Goal: Task Accomplishment & Management: Use online tool/utility

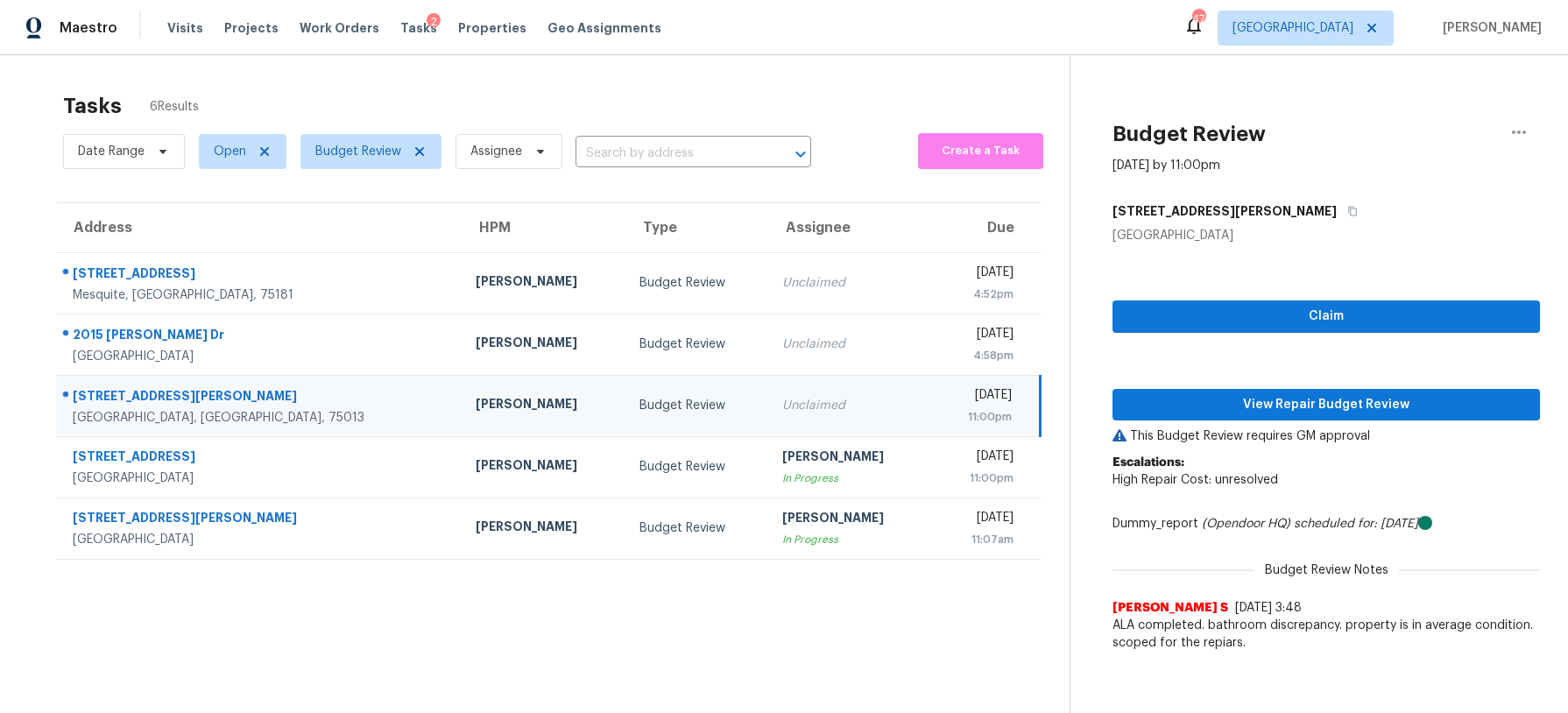
scroll to position [55, 0]
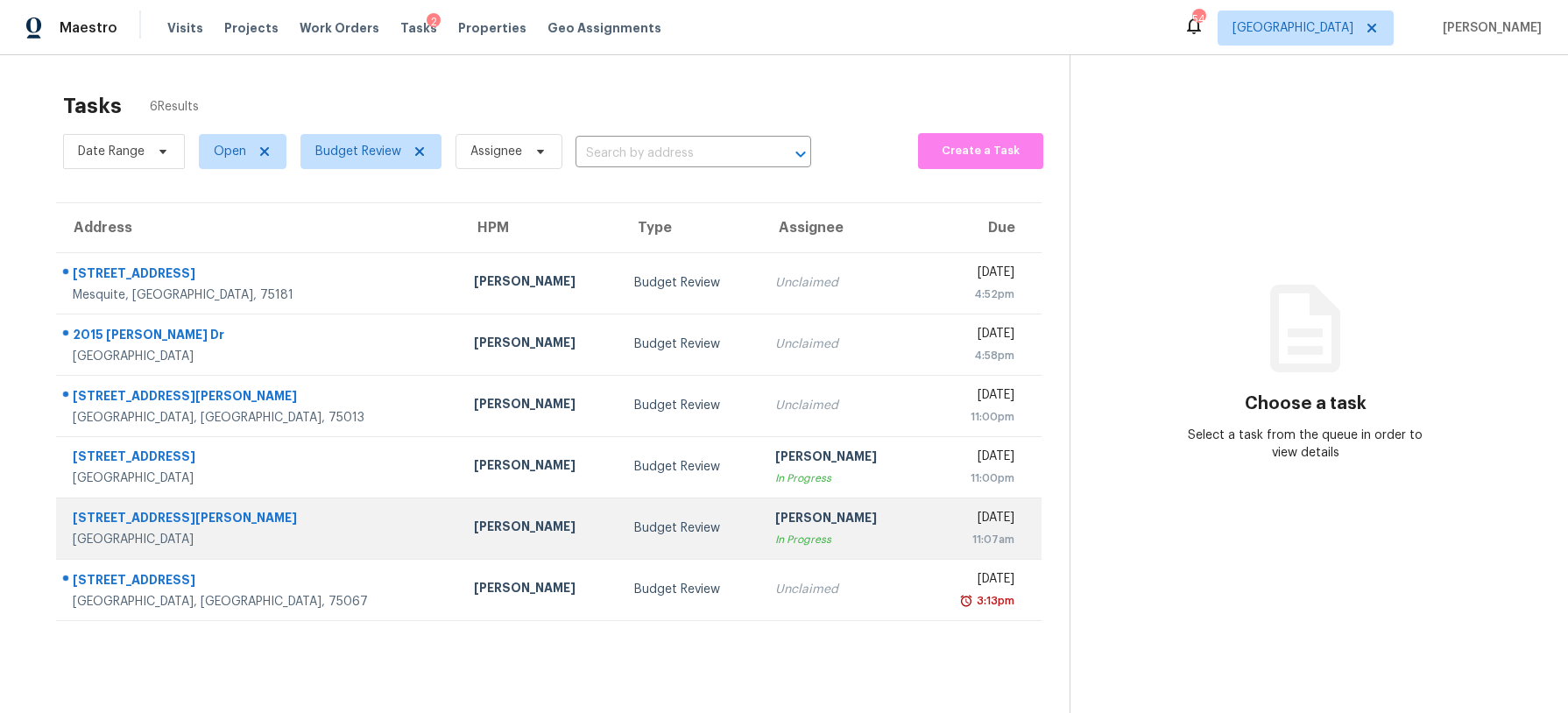
click at [775, 525] on div "[PERSON_NAME]" at bounding box center [841, 520] width 132 height 22
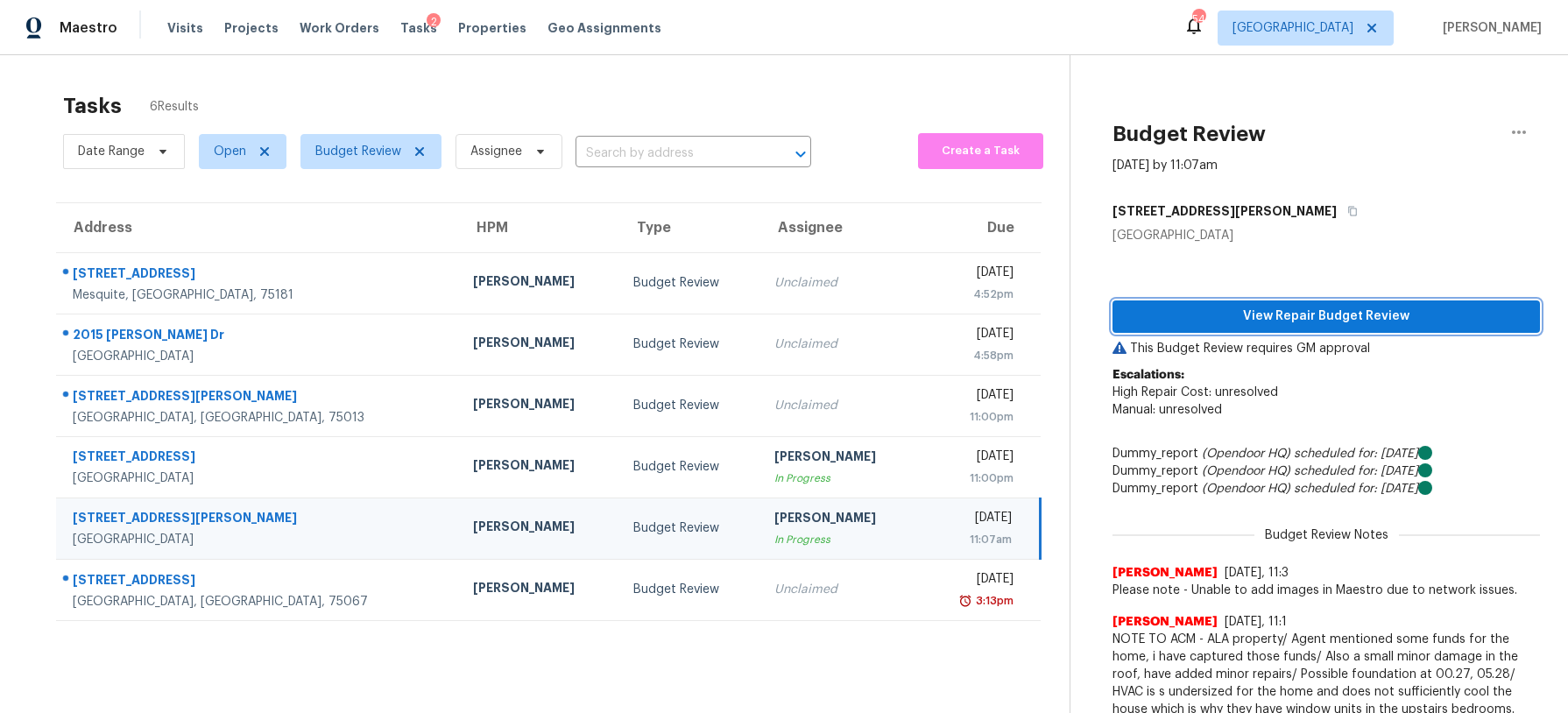
click at [1204, 322] on span "View Repair Budget Review" at bounding box center [1326, 316] width 400 height 22
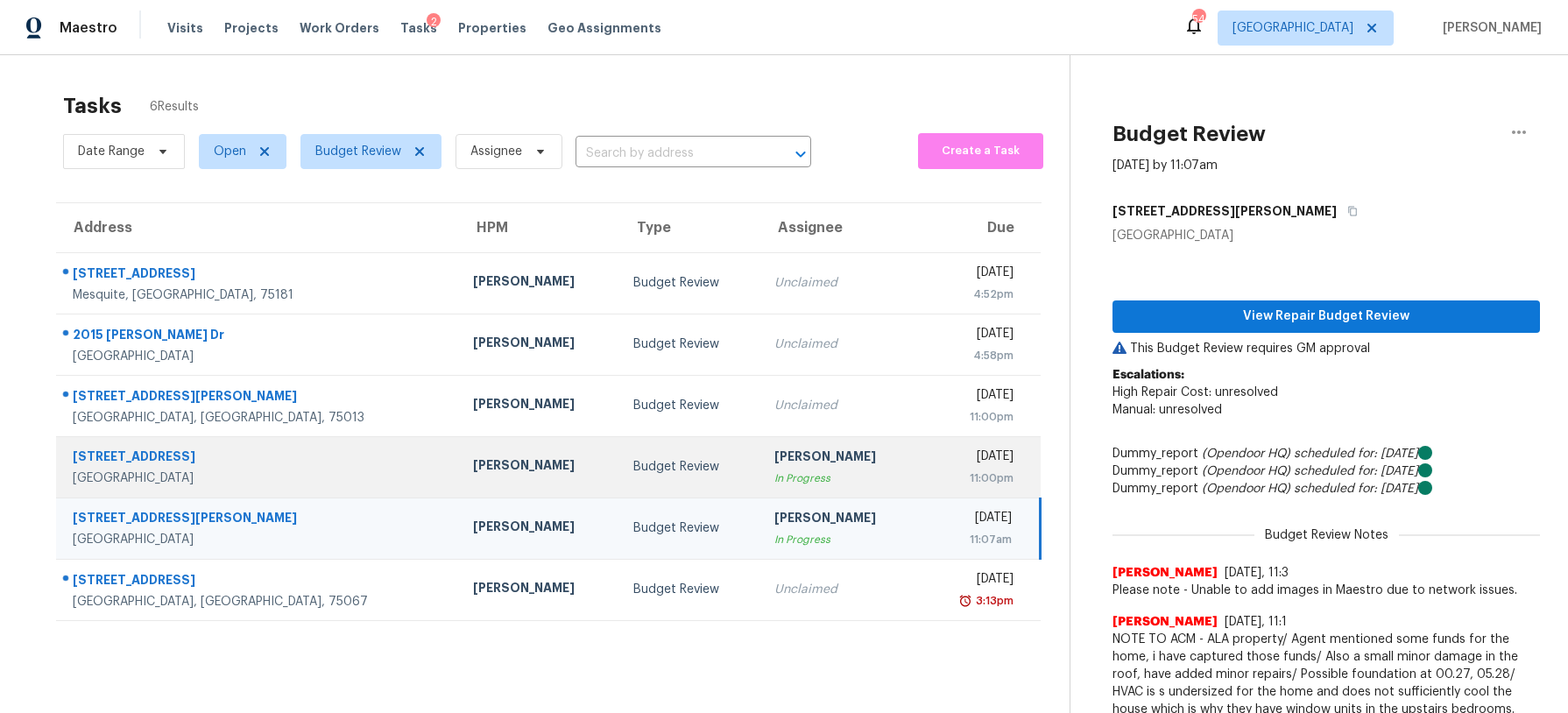
click at [619, 487] on td "Budget Review" at bounding box center [689, 467] width 141 height 61
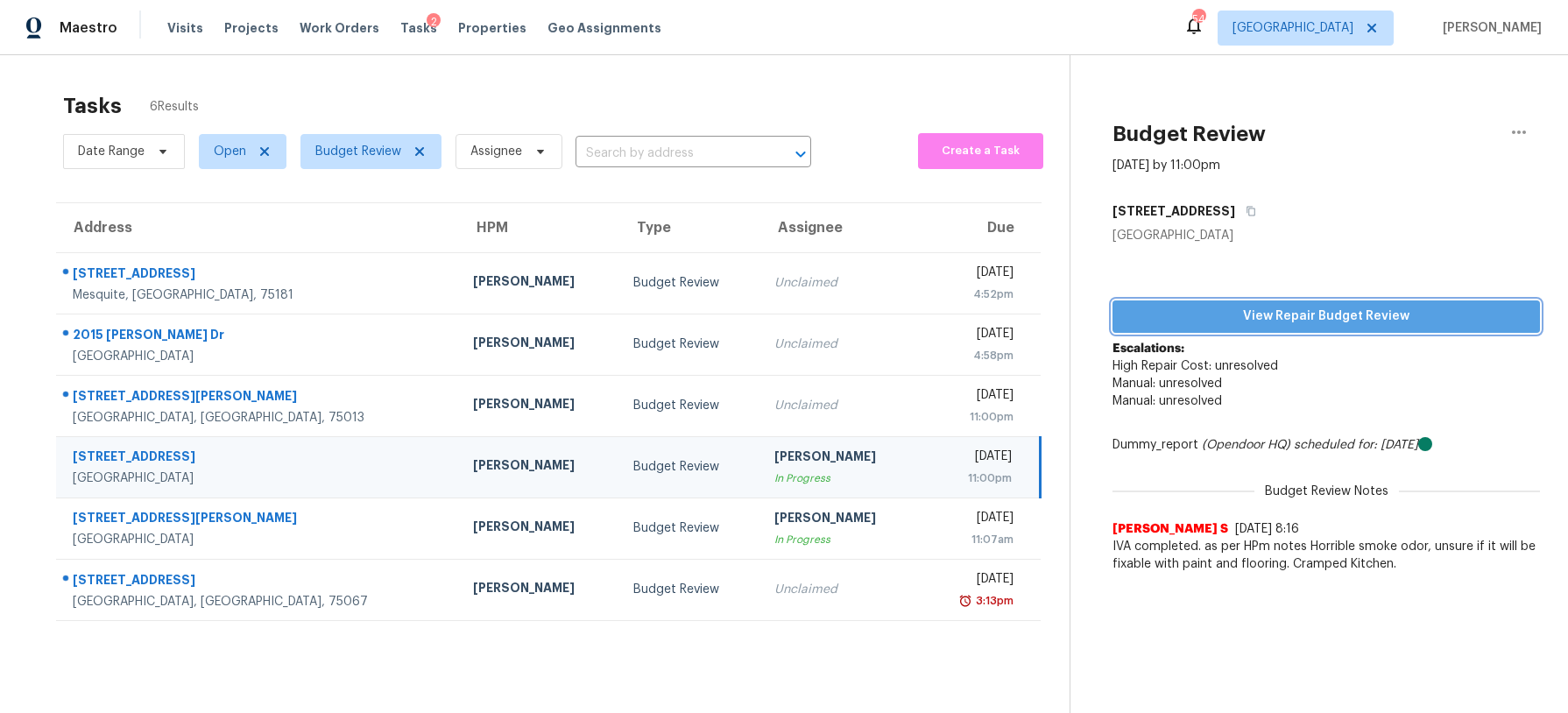
click at [1218, 317] on span "View Repair Budget Review" at bounding box center [1326, 316] width 400 height 22
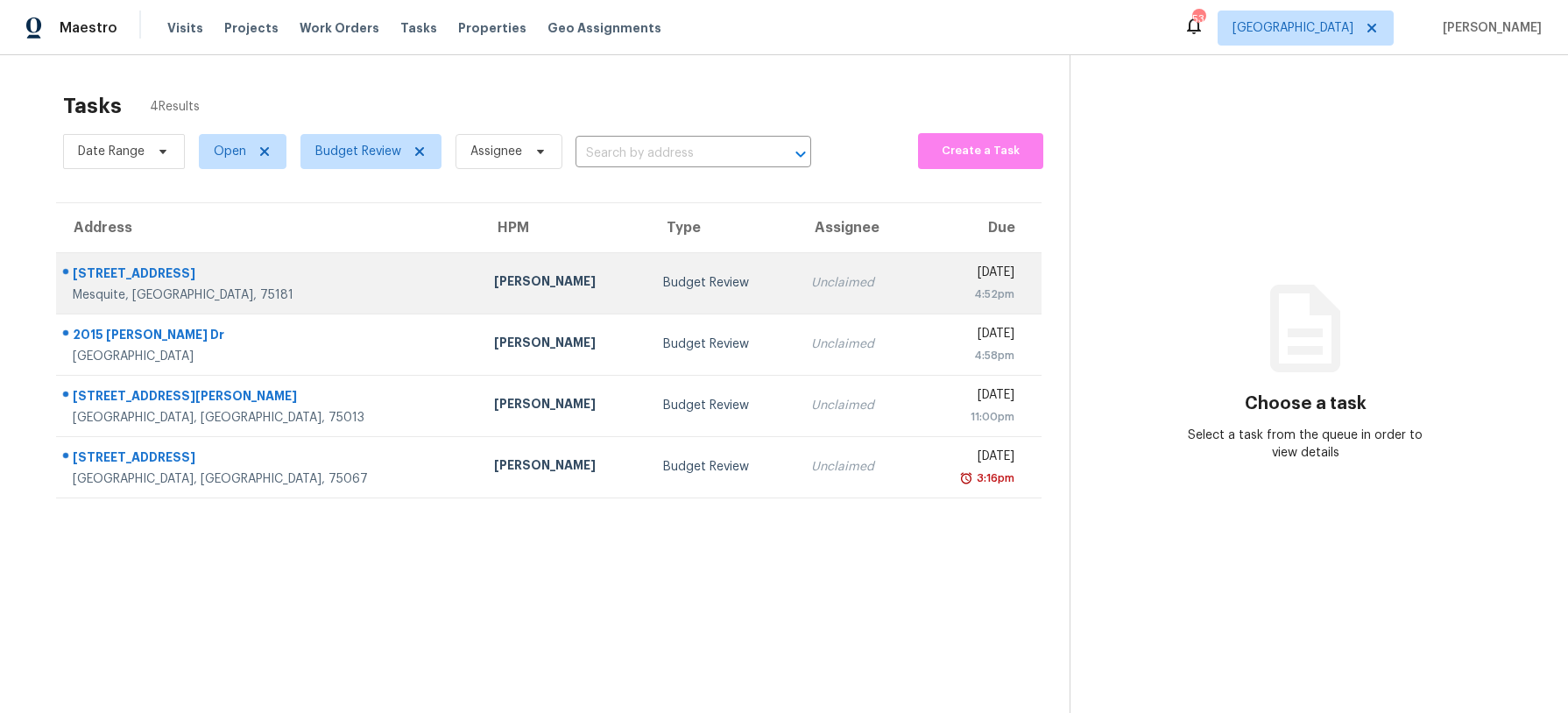
click at [649, 309] on td "Budget Review" at bounding box center [723, 282] width 148 height 61
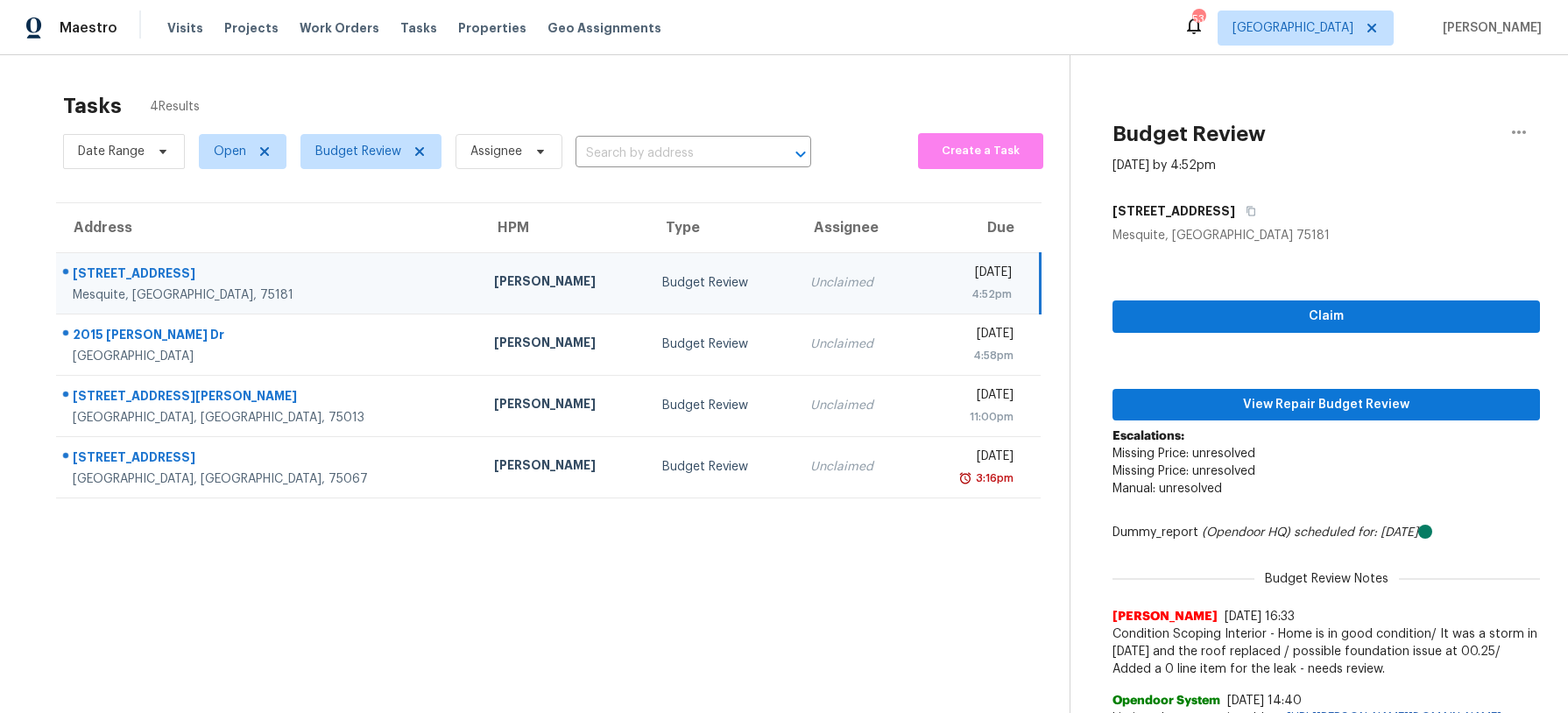
click at [1319, 420] on div "Claim View Repair Budget Review Escalations: Missing Price: unresolved Missing …" at bounding box center [1326, 490] width 428 height 492
click at [1312, 409] on span "View Repair Budget Review" at bounding box center [1326, 405] width 400 height 22
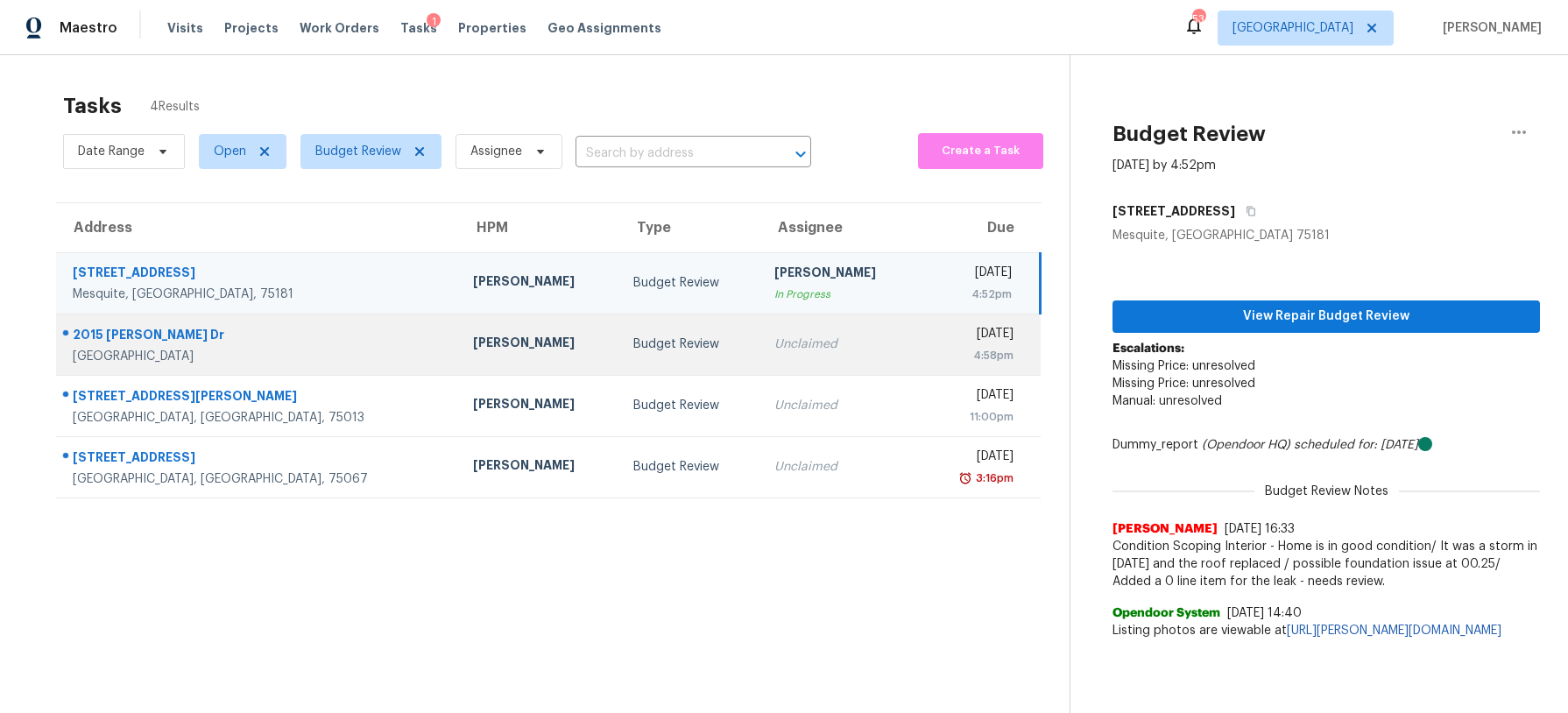
click at [634, 347] on div "Budget Review" at bounding box center [690, 344] width 113 height 17
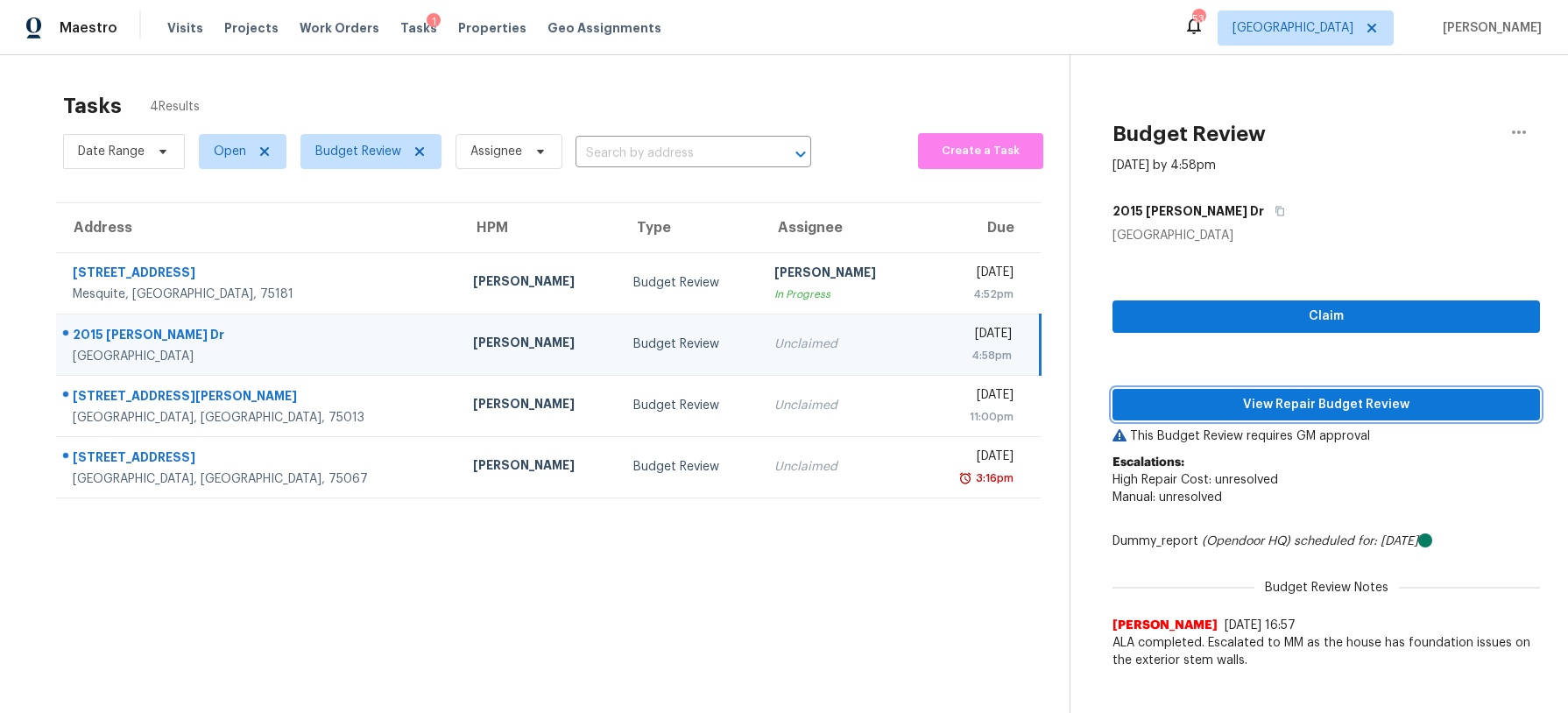
click at [1192, 395] on span "View Repair Budget Review" at bounding box center [1326, 405] width 400 height 22
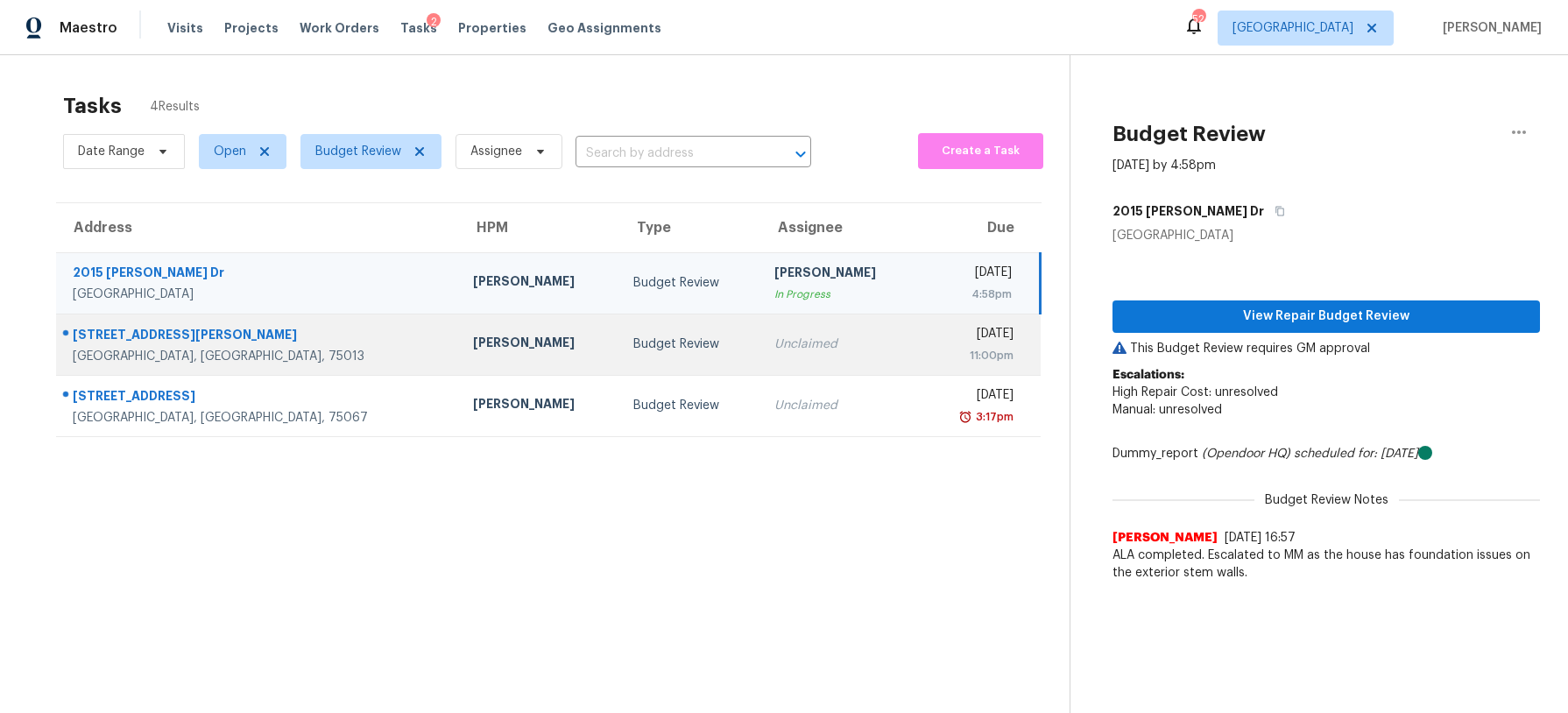
click at [634, 351] on div "Budget Review" at bounding box center [690, 344] width 113 height 17
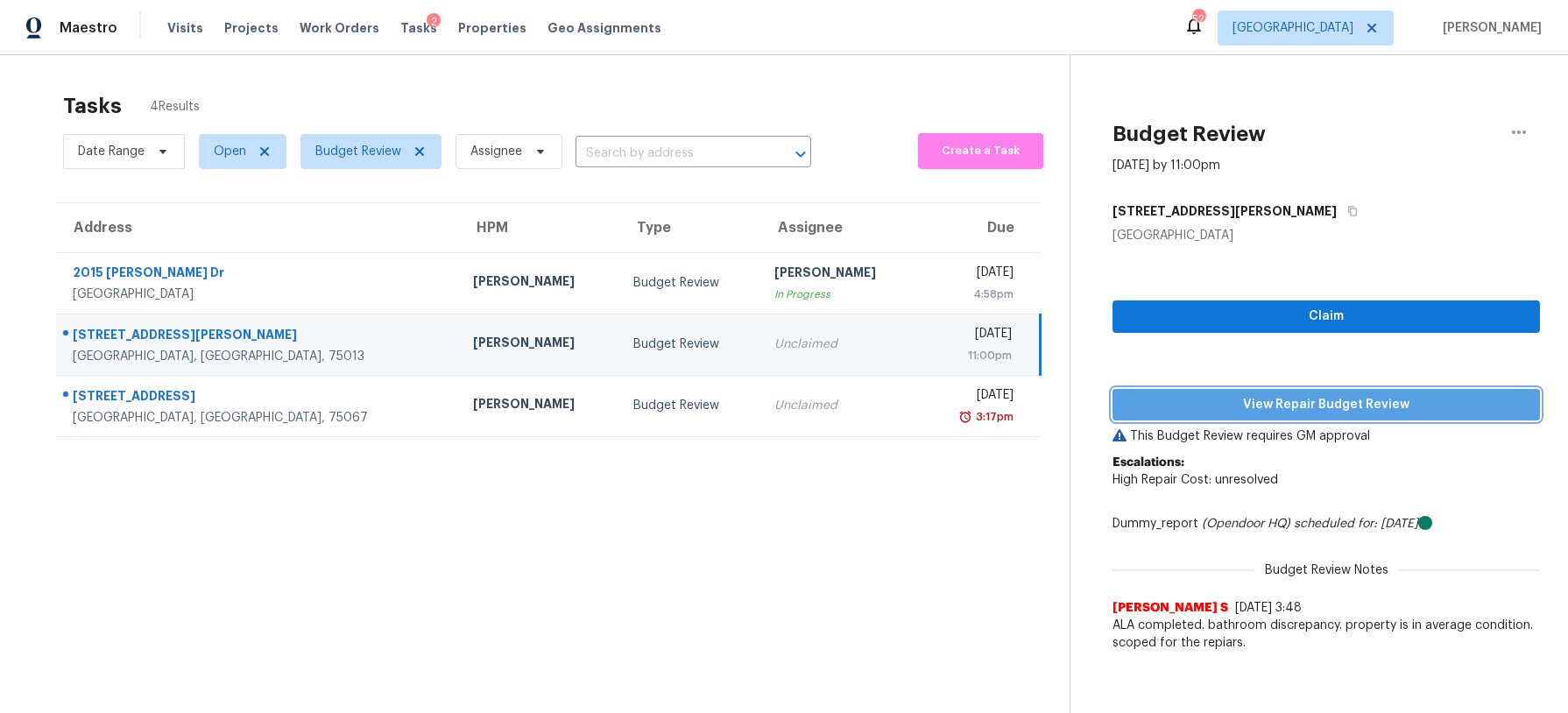
click at [1286, 401] on span "View Repair Budget Review" at bounding box center [1326, 405] width 400 height 22
click at [761, 358] on td "Unclaimed" at bounding box center [840, 343] width 160 height 61
click at [761, 348] on td "Unclaimed" at bounding box center [840, 343] width 160 height 61
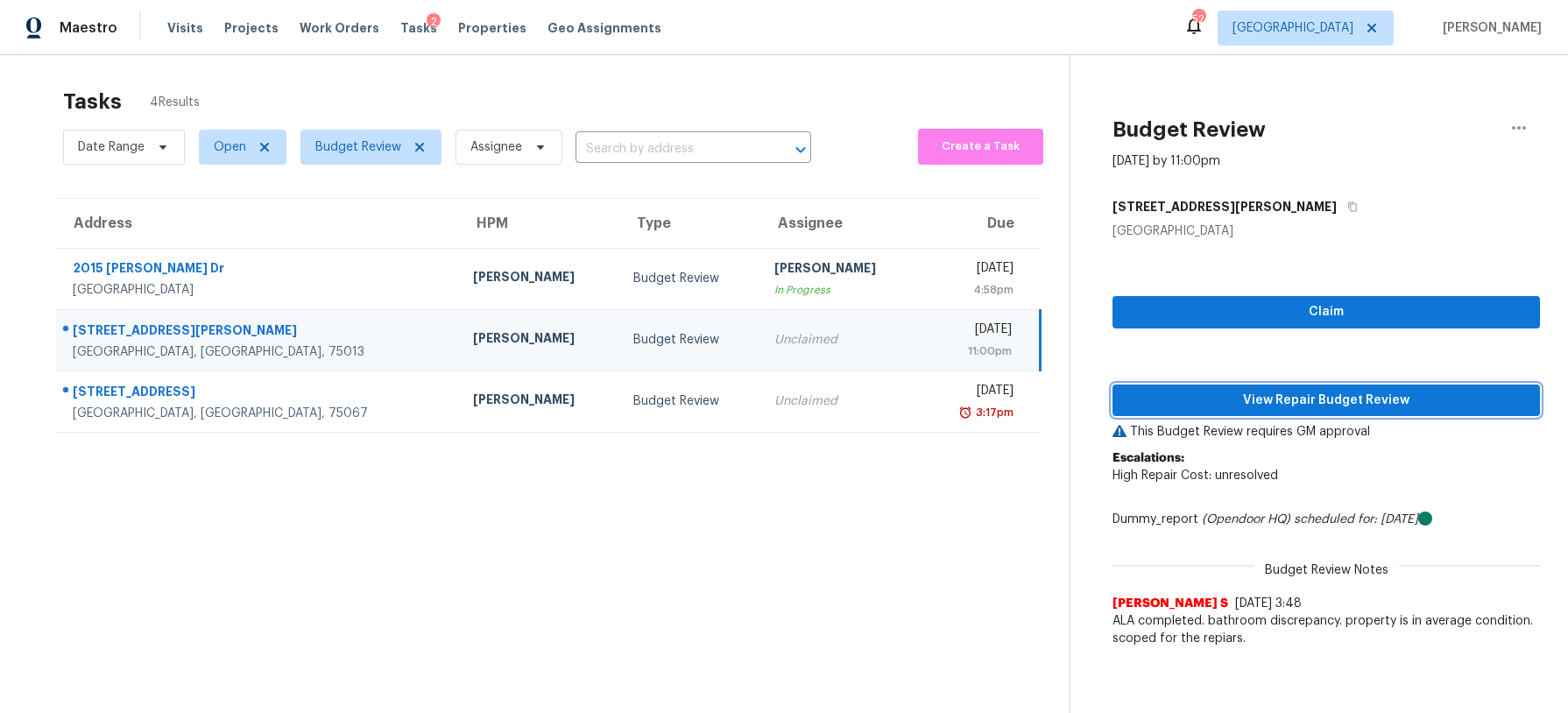
click at [1227, 391] on span "View Repair Budget Review" at bounding box center [1326, 401] width 400 height 22
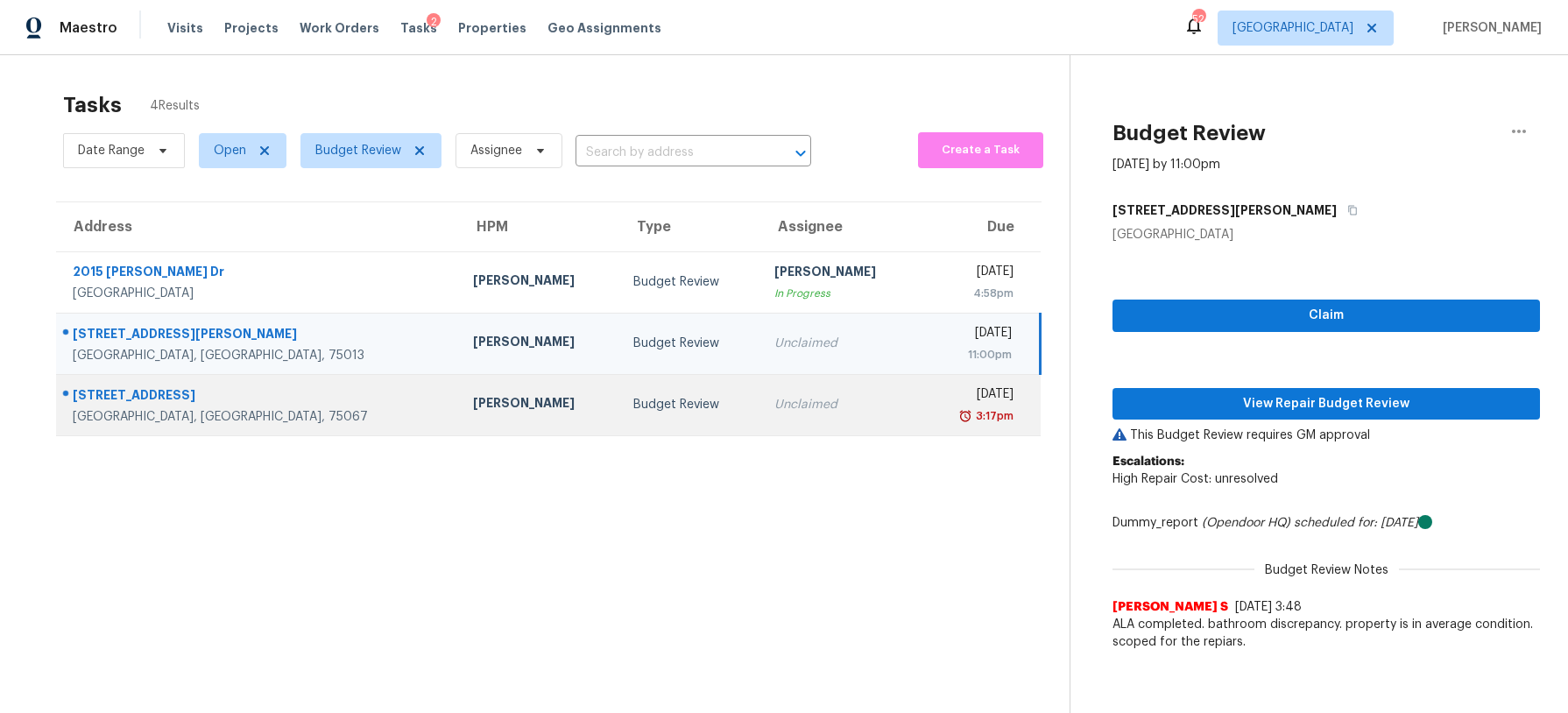
click at [544, 430] on section "Tasks 4 Results Date Range Open Budget Review Assignee ​ Create a Task Address …" at bounding box center [548, 425] width 1041 height 685
click at [619, 419] on td "Budget Review" at bounding box center [689, 405] width 141 height 61
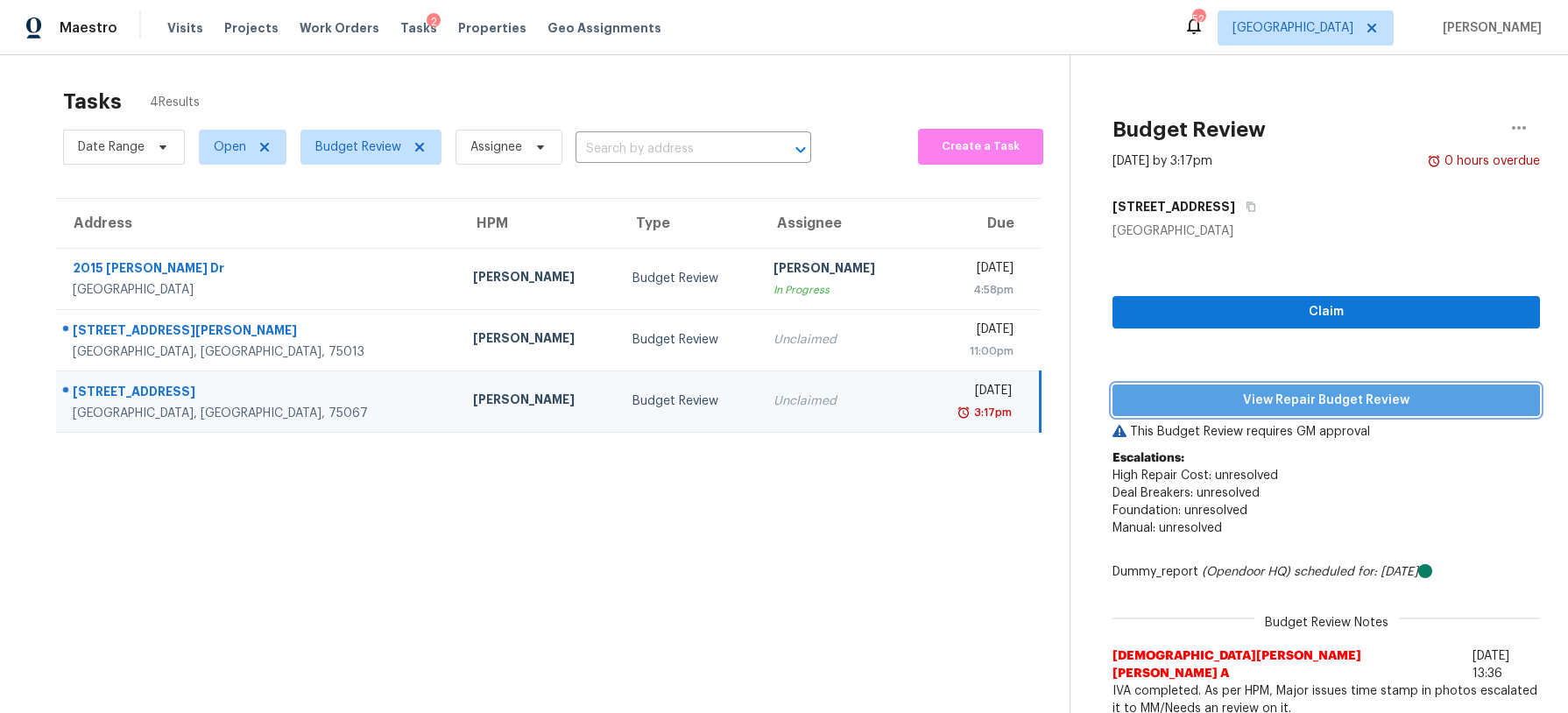
click at [1330, 398] on span "View Repair Budget Review" at bounding box center [1326, 401] width 400 height 22
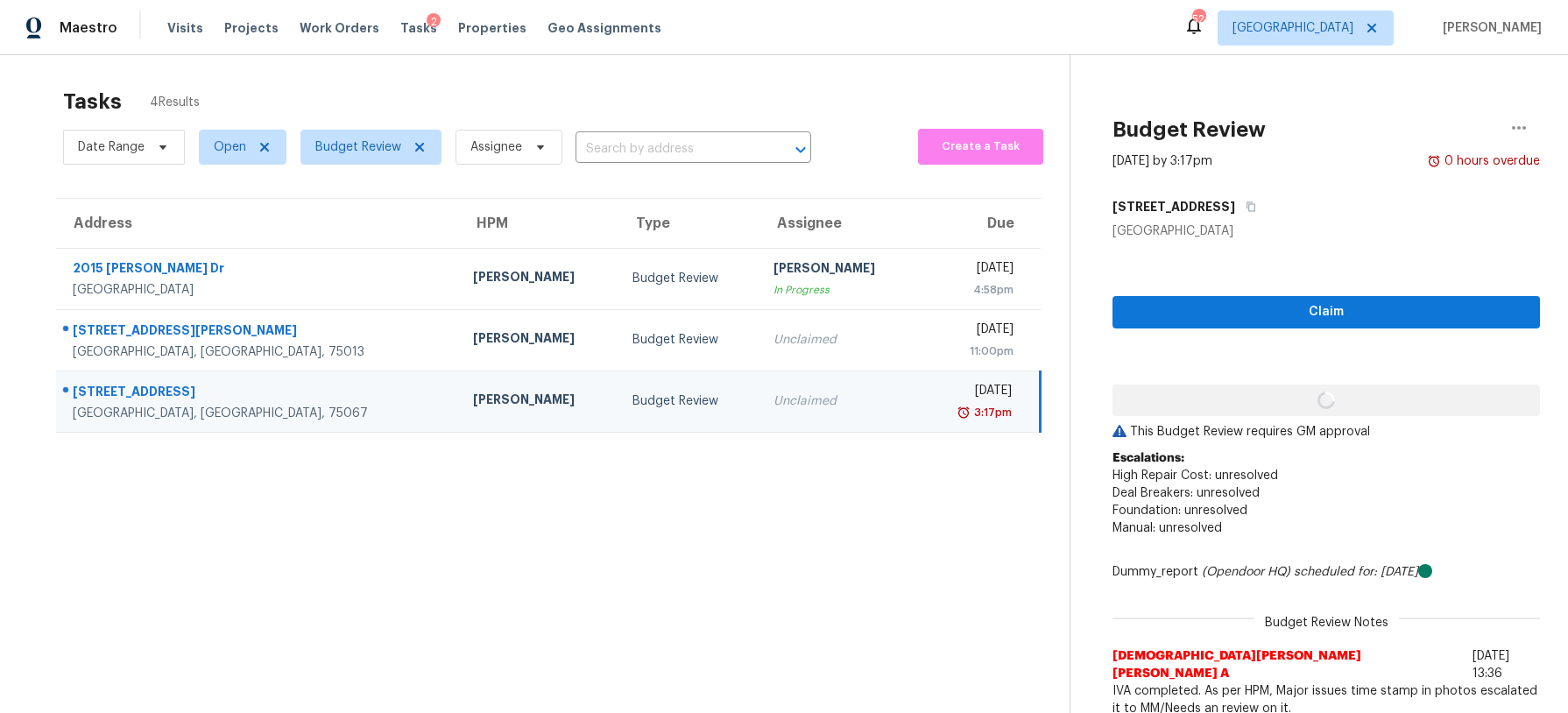
scroll to position [5, 0]
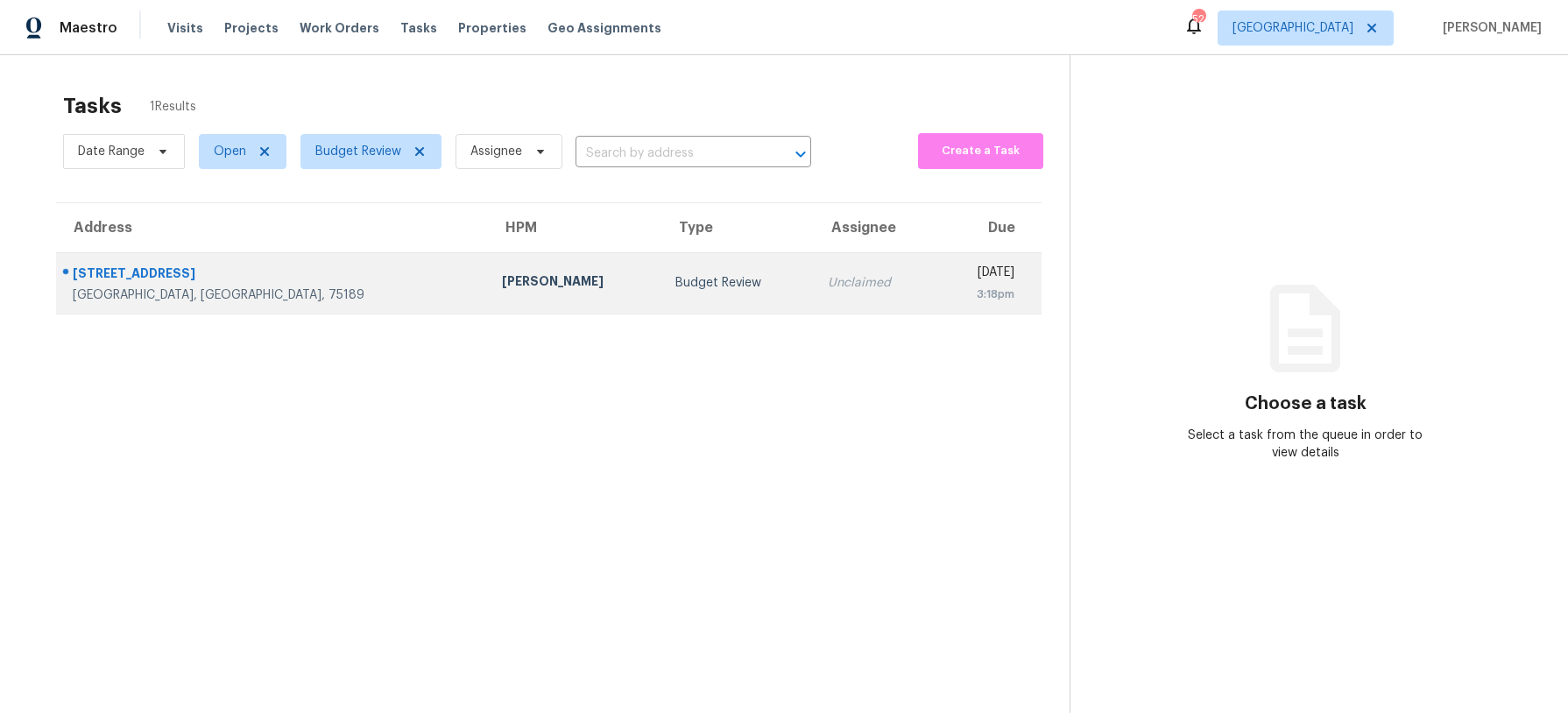
click at [828, 284] on div "Unclaimed" at bounding box center [874, 283] width 94 height 17
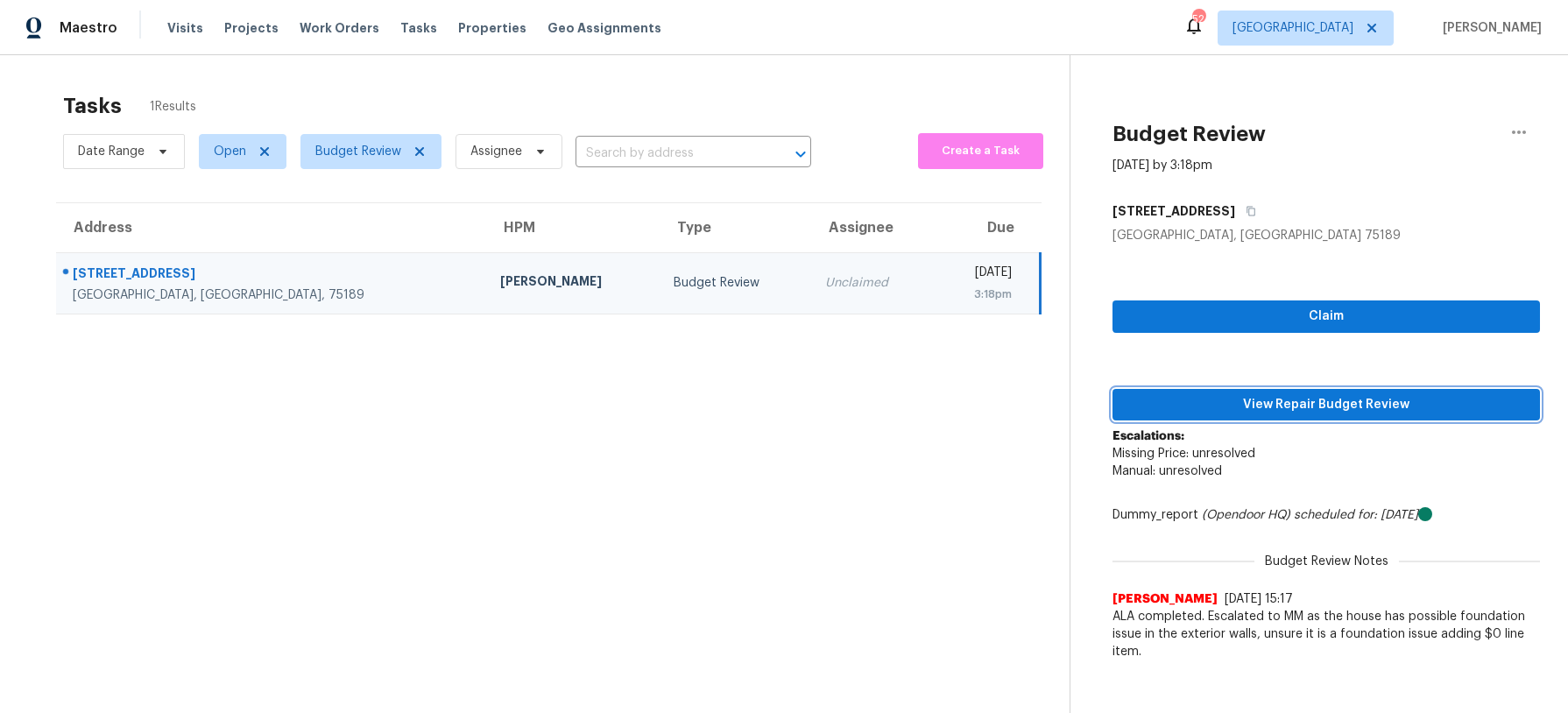
click at [1258, 405] on span "View Repair Budget Review" at bounding box center [1326, 405] width 400 height 22
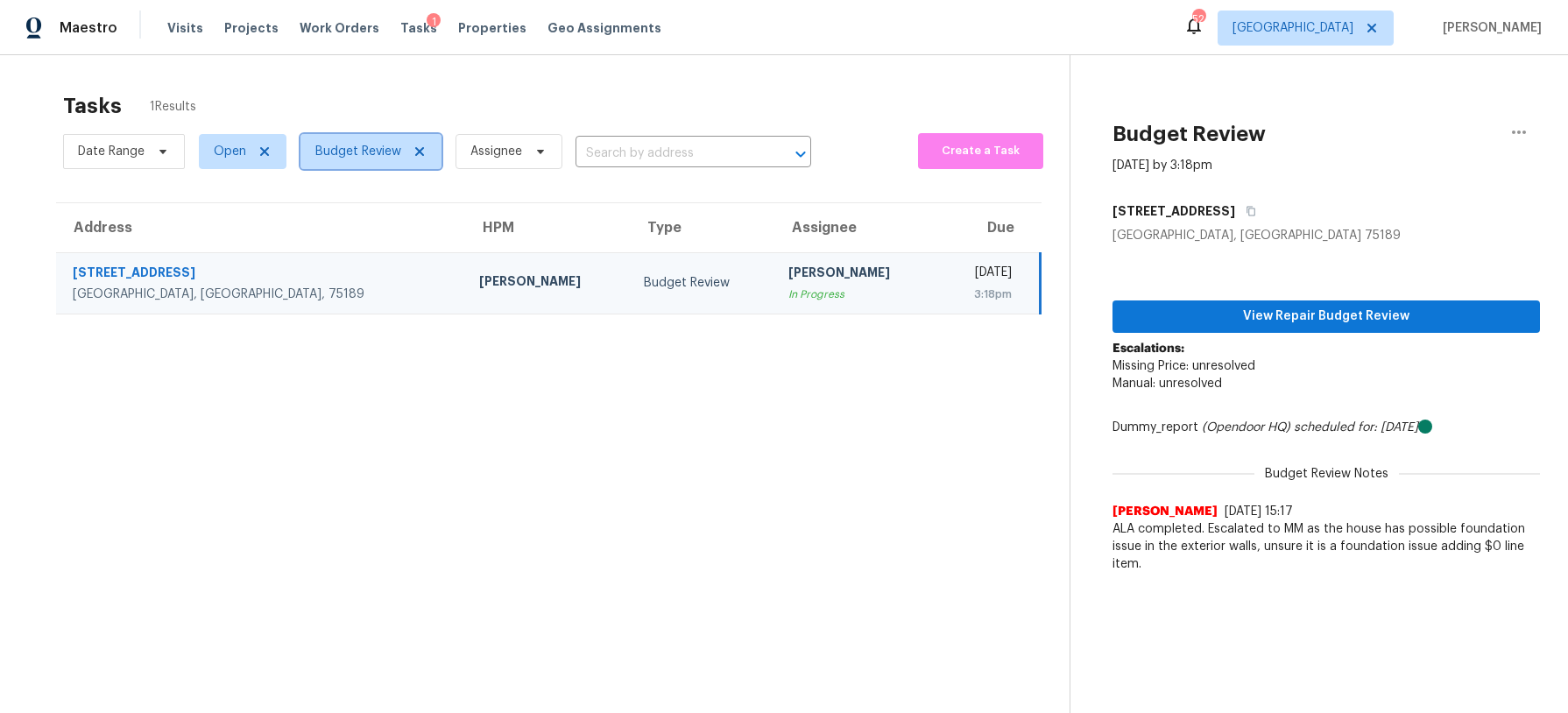
click at [383, 154] on span "Budget Review" at bounding box center [358, 151] width 85 height 17
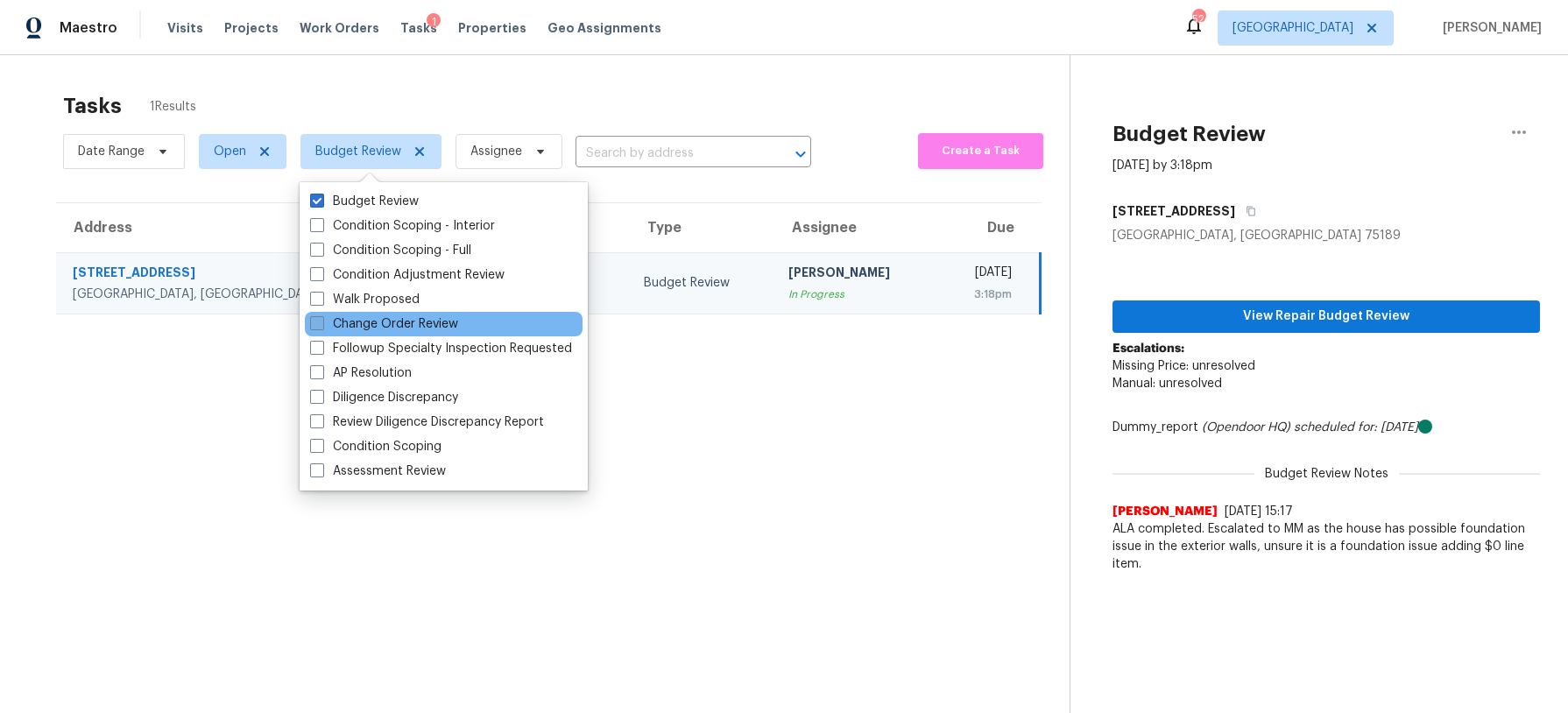
click at [367, 318] on label "Change Order Review" at bounding box center [384, 324] width 148 height 17
click at [321, 318] on input "Change Order Review" at bounding box center [316, 321] width 12 height 12
checkbox input "true"
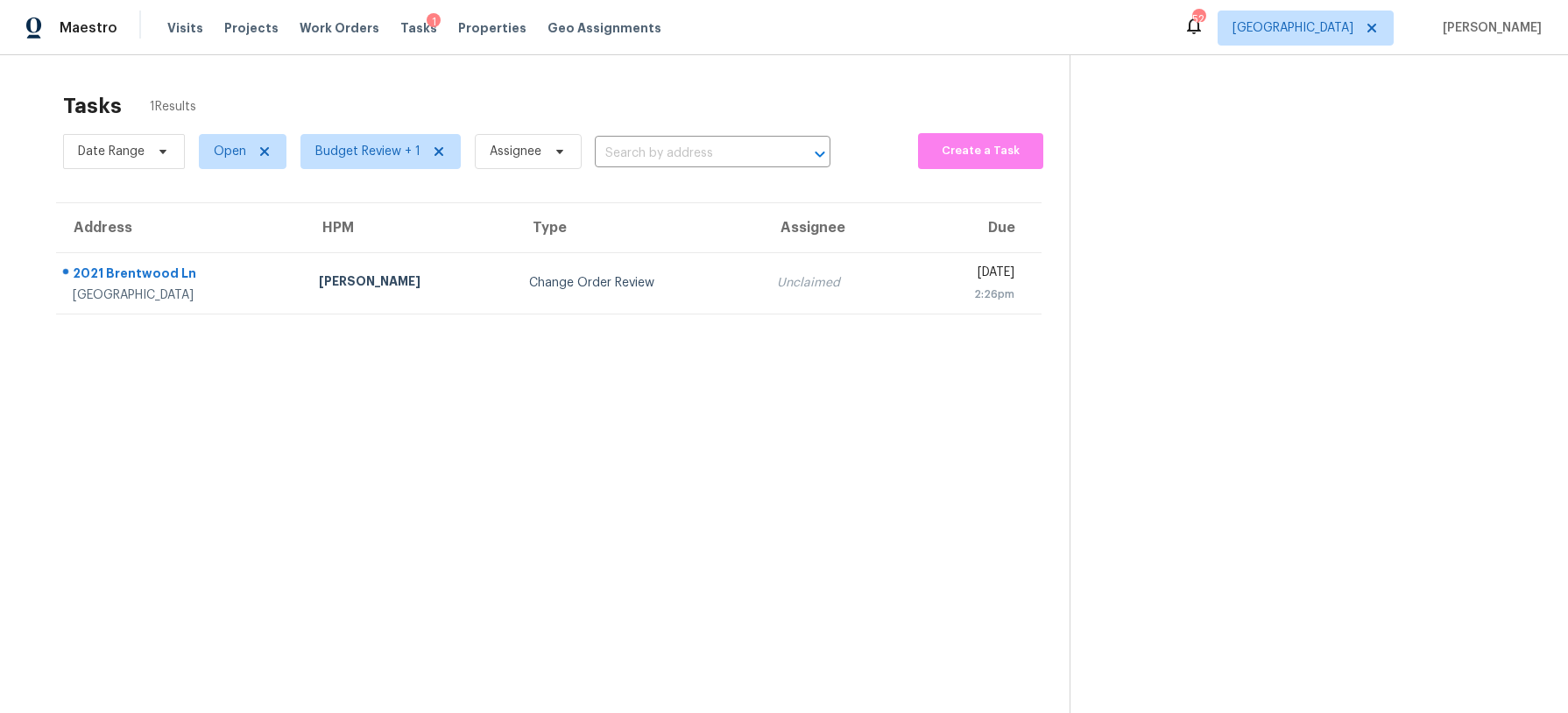
click at [199, 360] on section "Tasks 1 Results Date Range Open Budget Review + 1 Assignee ​ Create a Task Addr…" at bounding box center [548, 426] width 1041 height 685
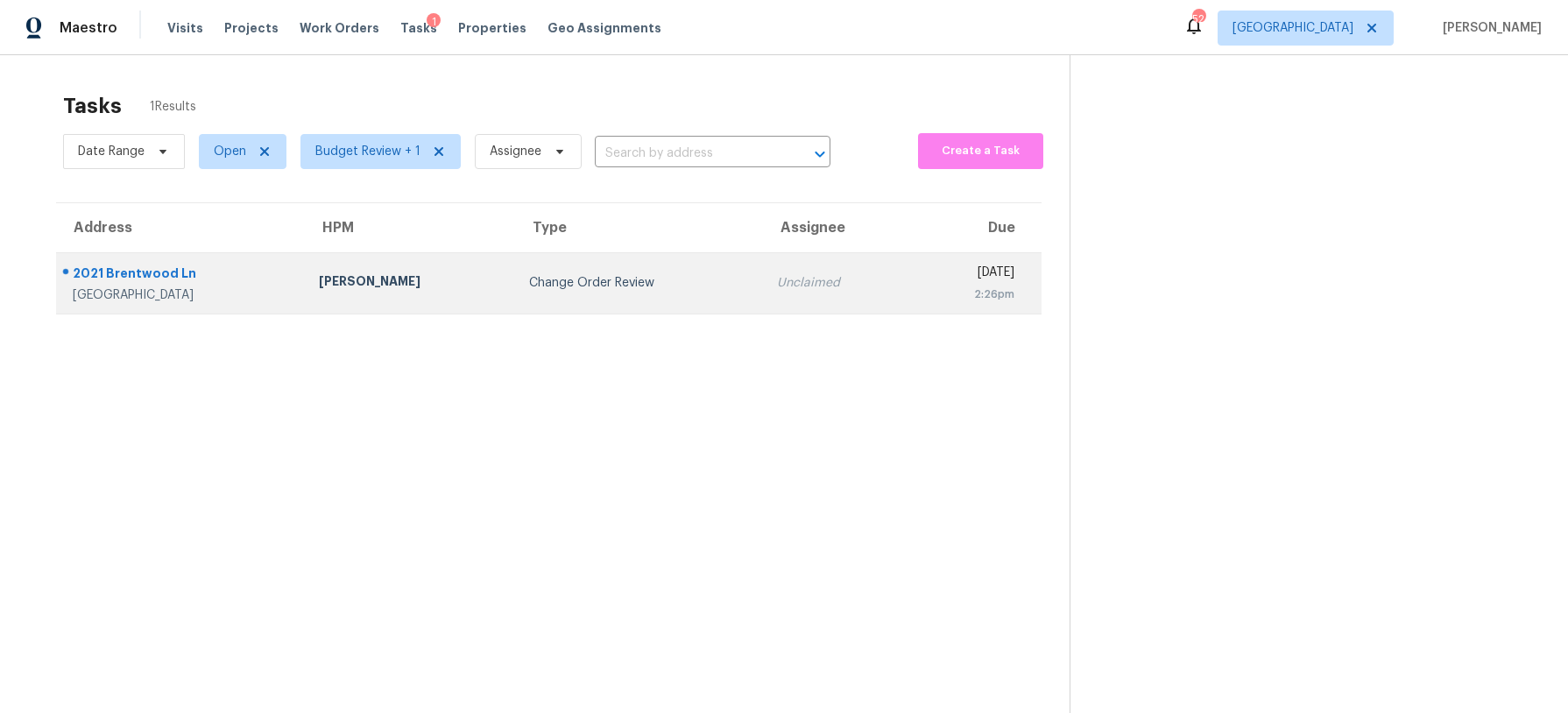
click at [381, 293] on div "[PERSON_NAME]" at bounding box center [409, 283] width 181 height 22
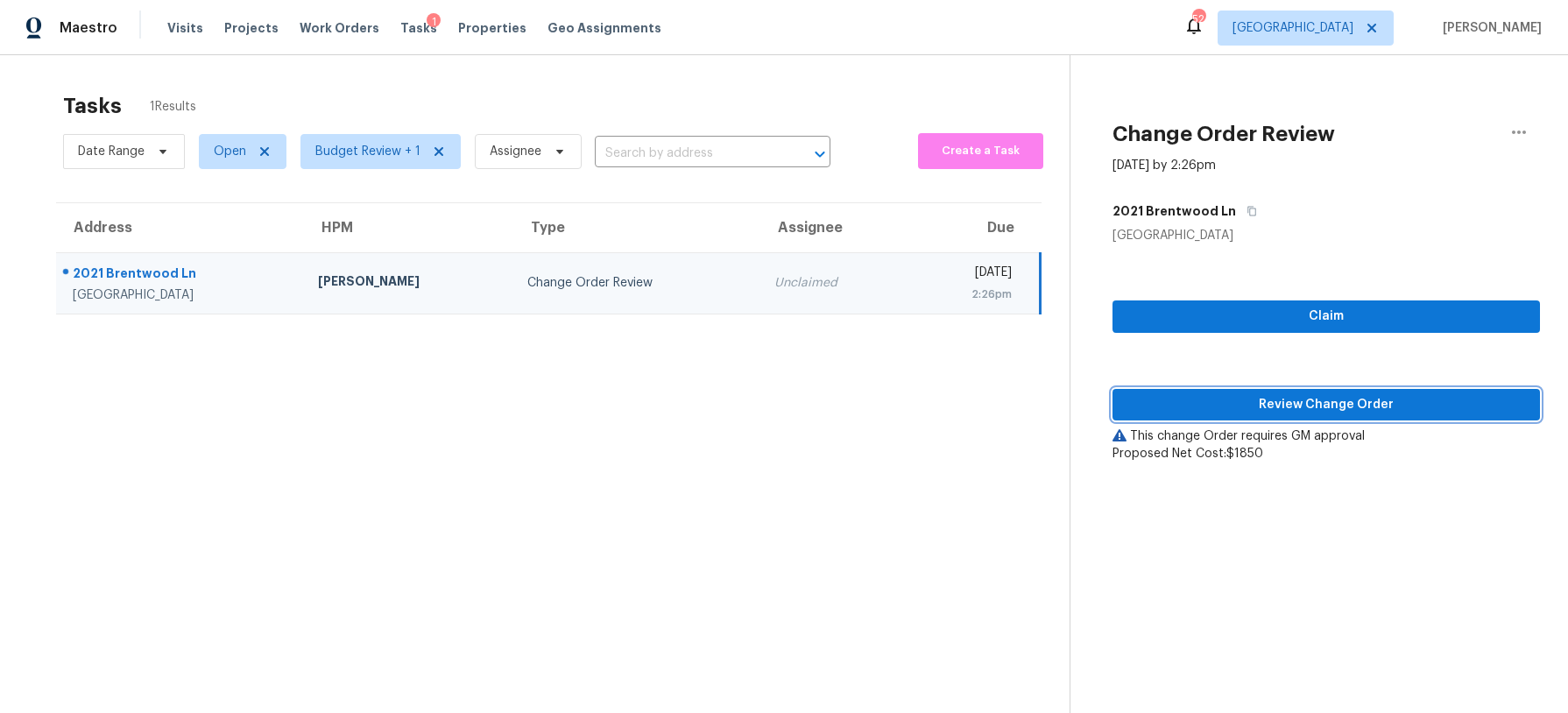
click at [1351, 415] on button "Review Change Order" at bounding box center [1326, 405] width 428 height 32
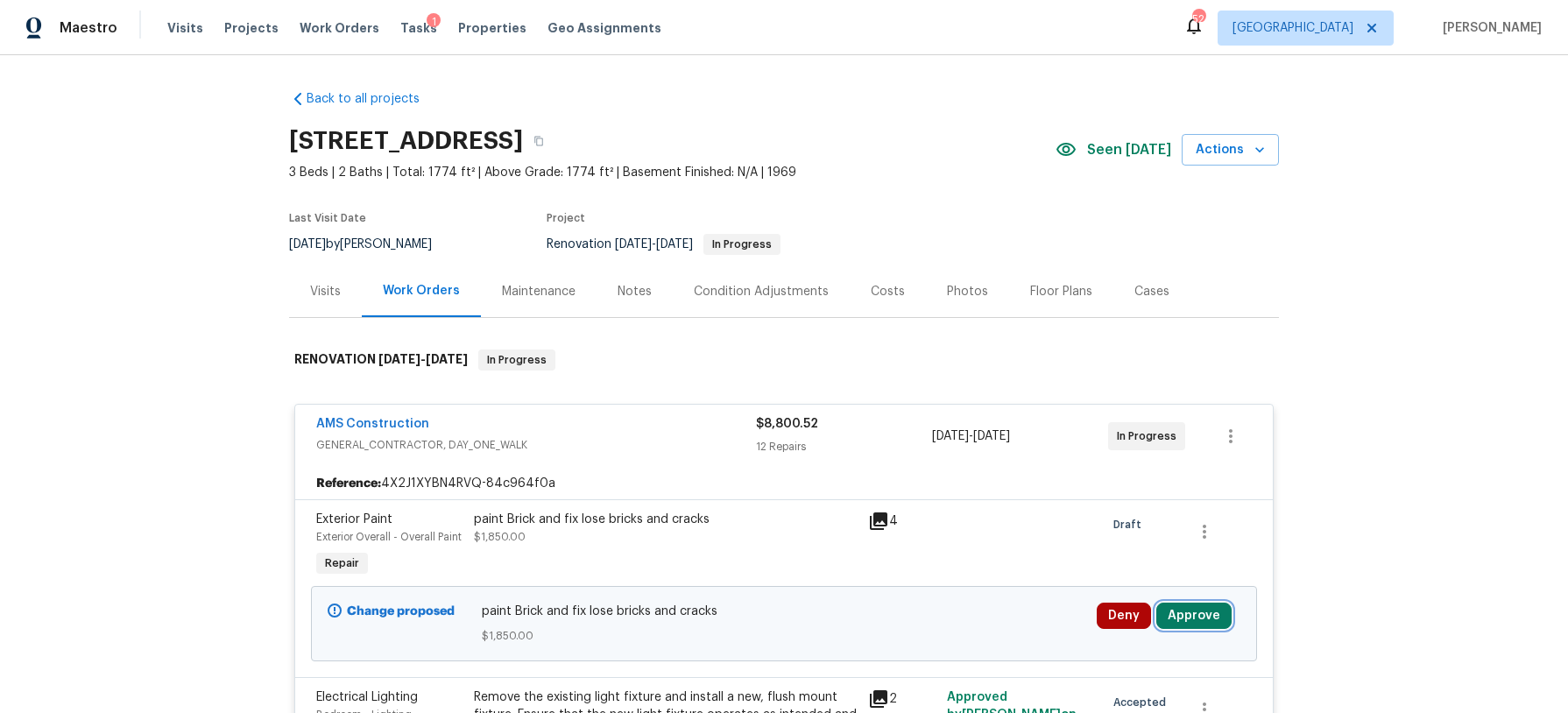
click at [1199, 608] on button "Approve" at bounding box center [1194, 615] width 76 height 26
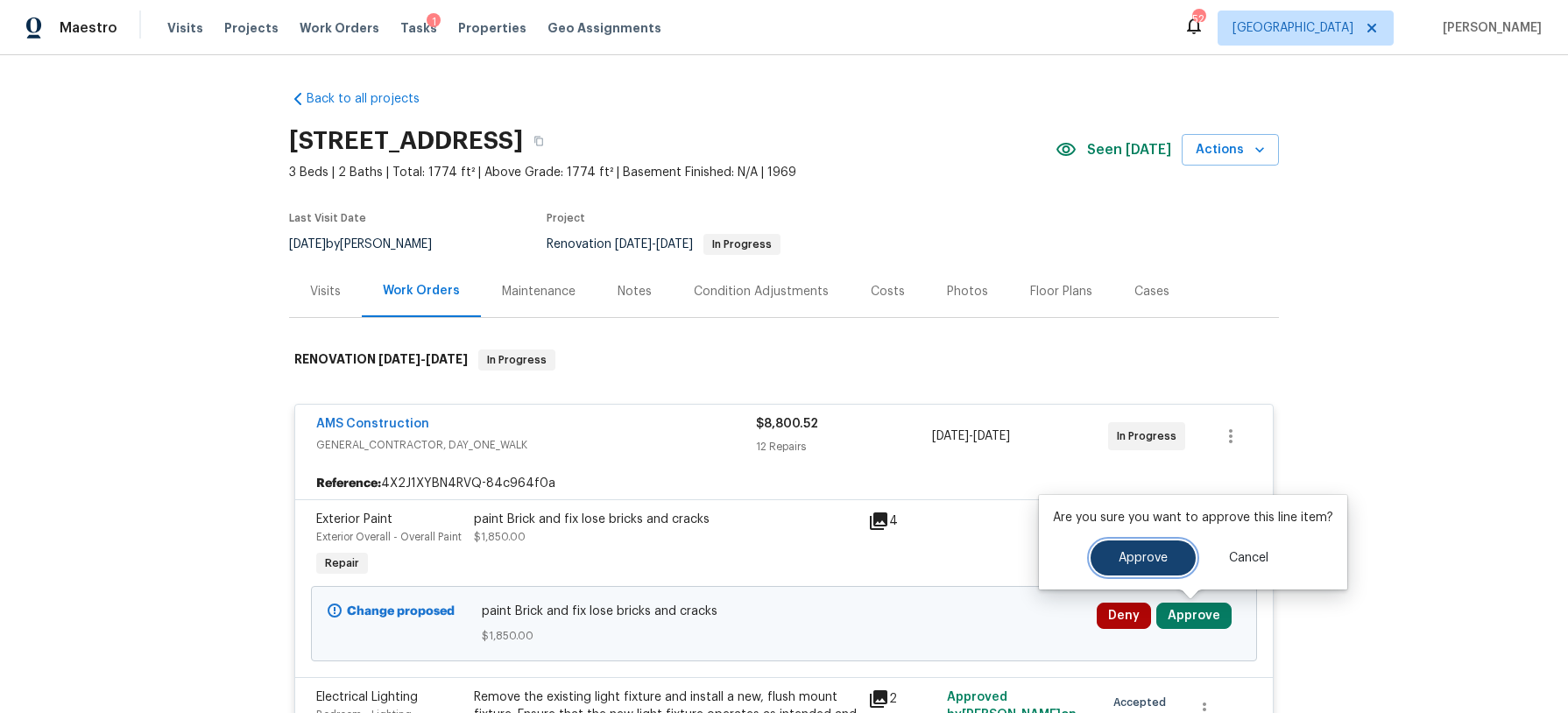
click at [1114, 556] on button "Approve" at bounding box center [1143, 558] width 105 height 35
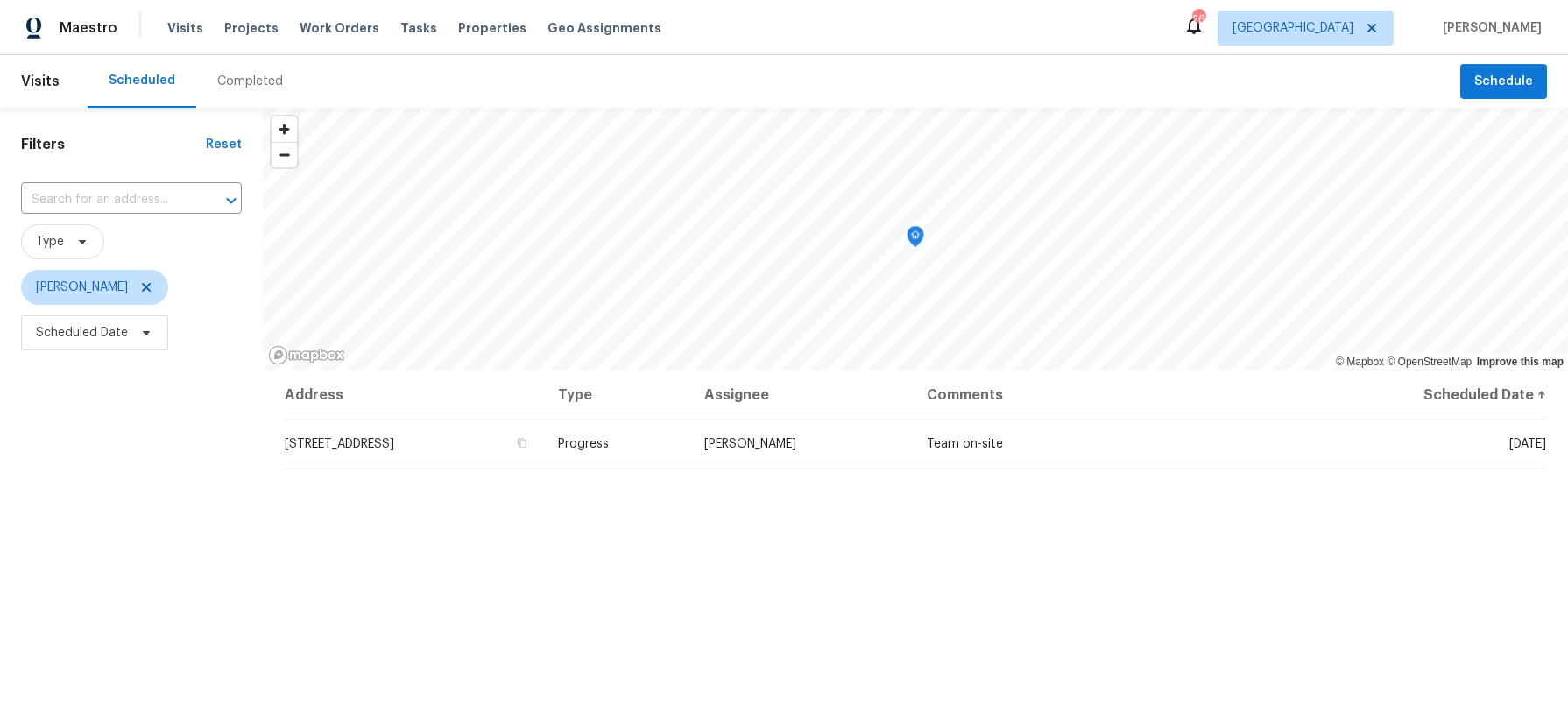
click at [1519, 79] on span "Schedule" at bounding box center [1504, 81] width 58 height 22
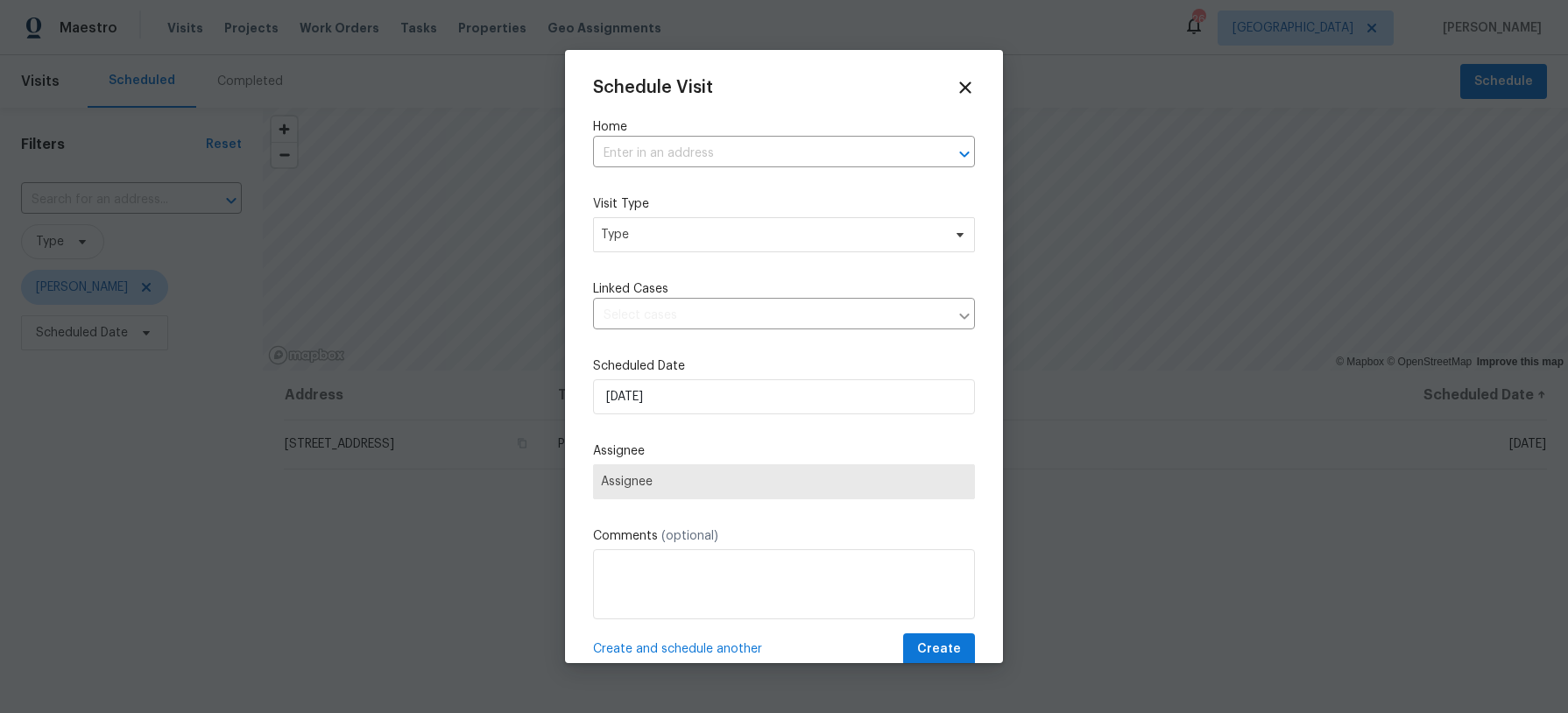
click at [769, 134] on label "Home" at bounding box center [784, 127] width 382 height 17
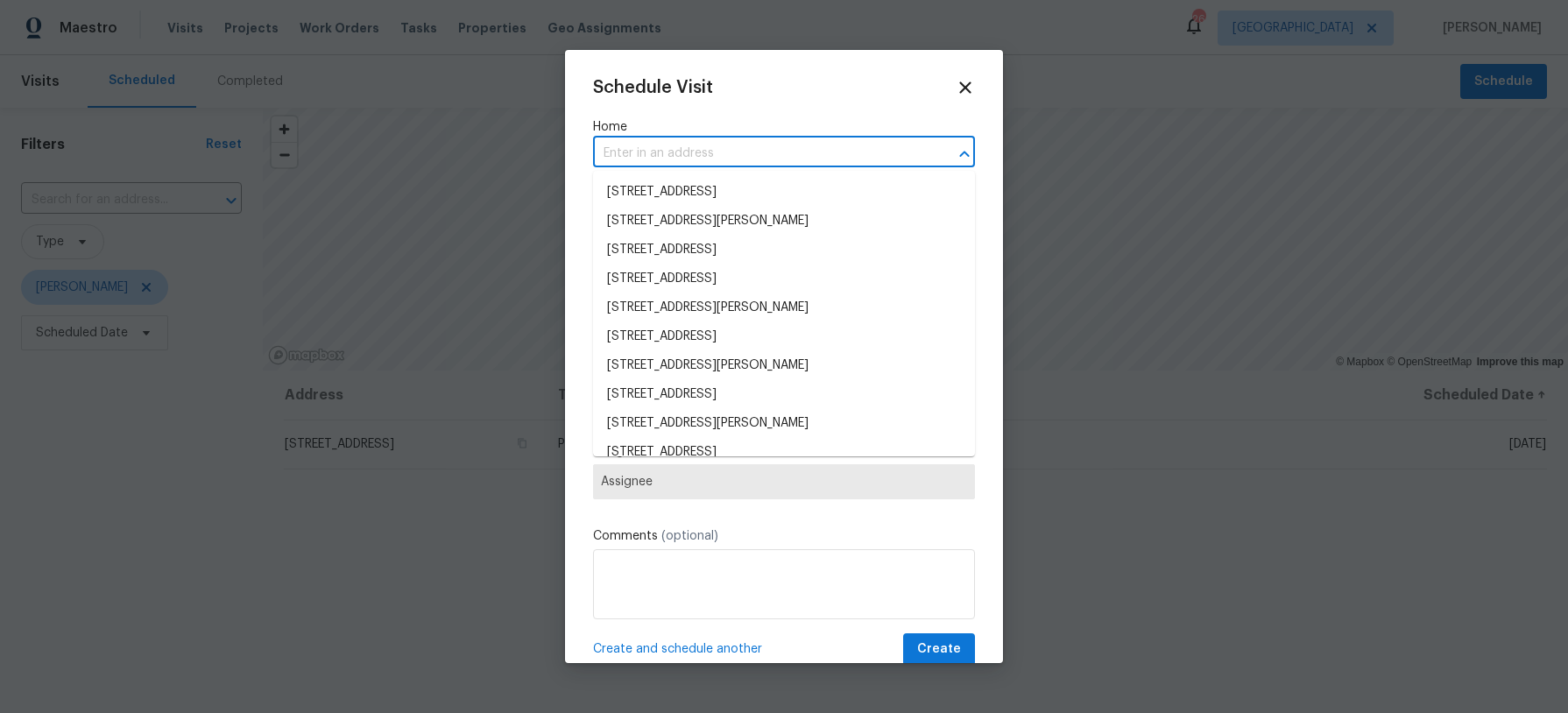
click at [756, 150] on input "text" at bounding box center [759, 153] width 333 height 27
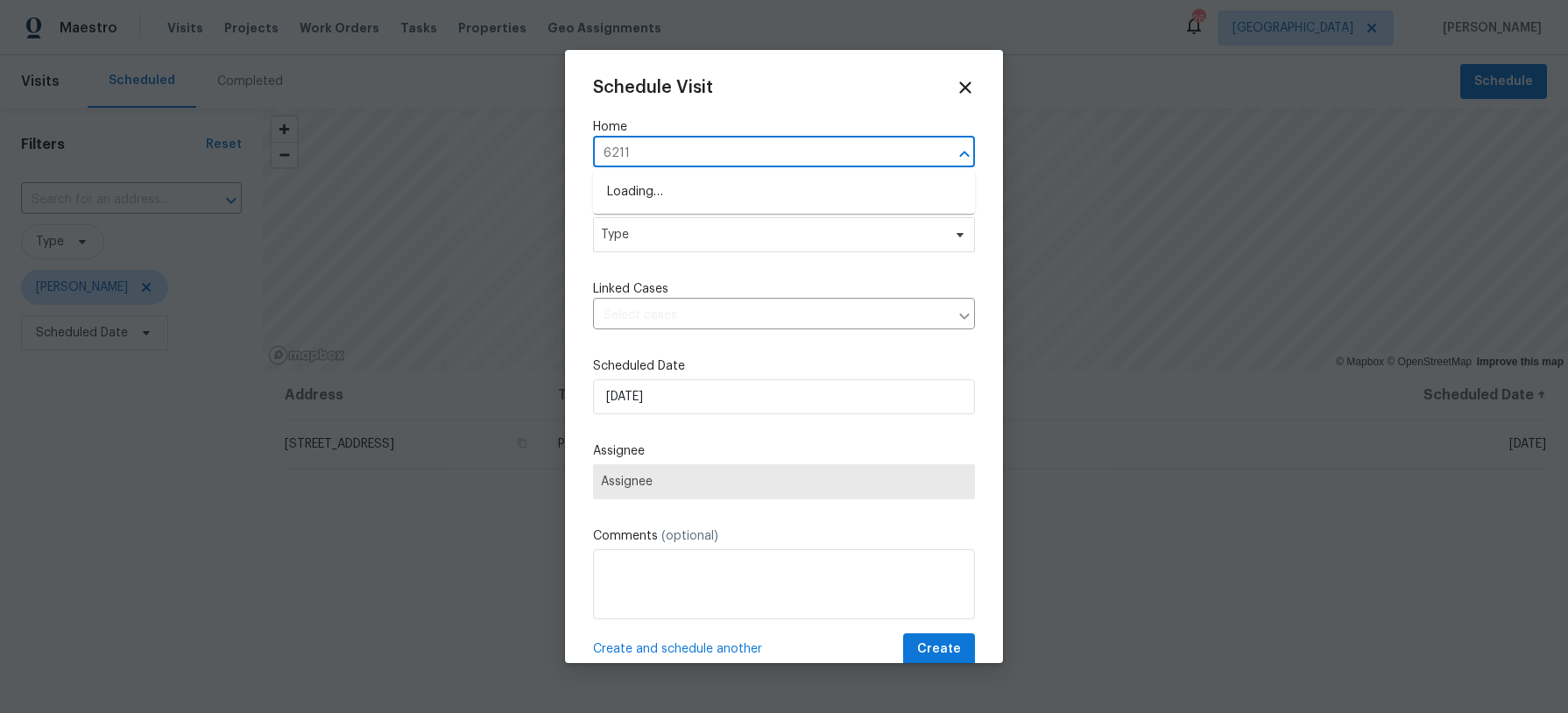
type input "6211"
click at [746, 213] on li "[STREET_ADDRESS]" at bounding box center [784, 221] width 382 height 29
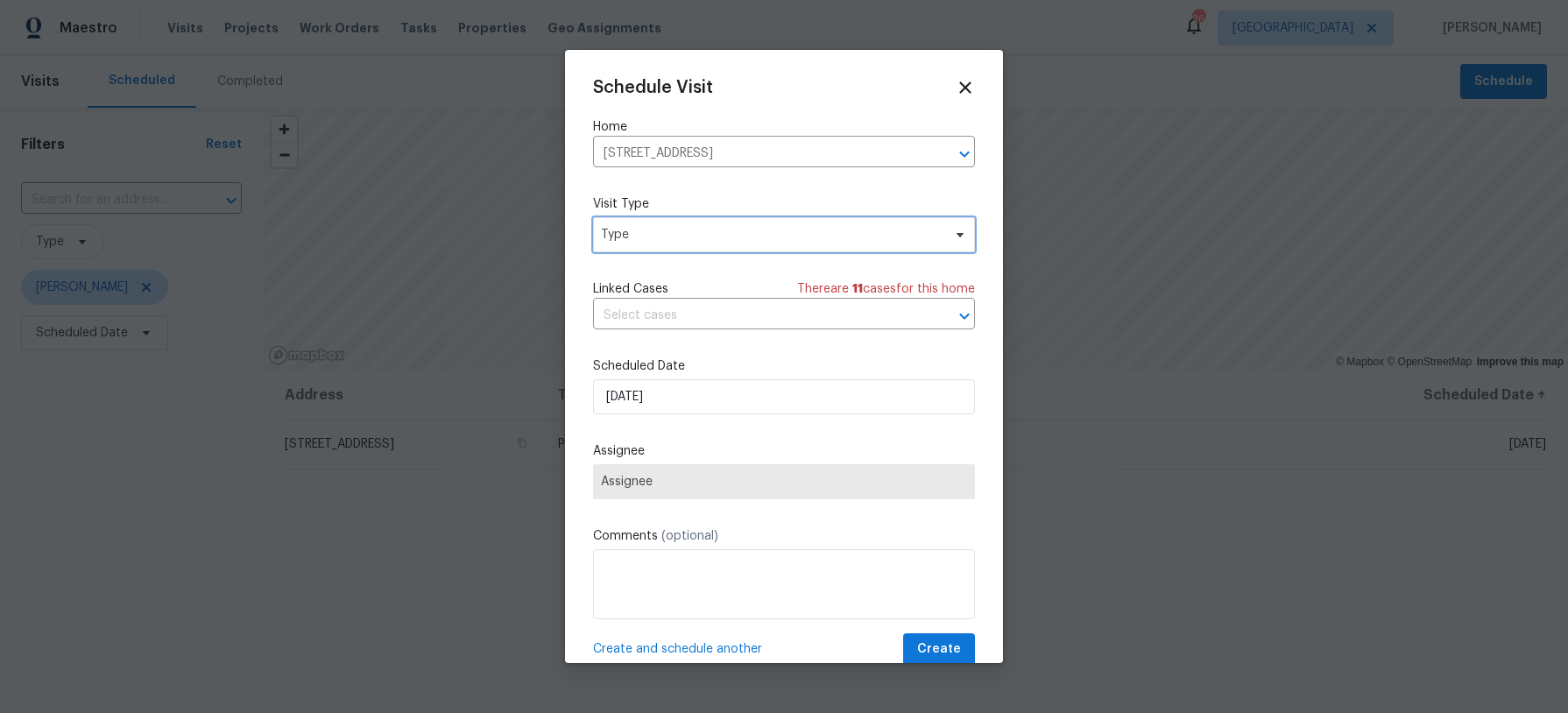
click at [735, 239] on span "Type" at bounding box center [770, 235] width 341 height 17
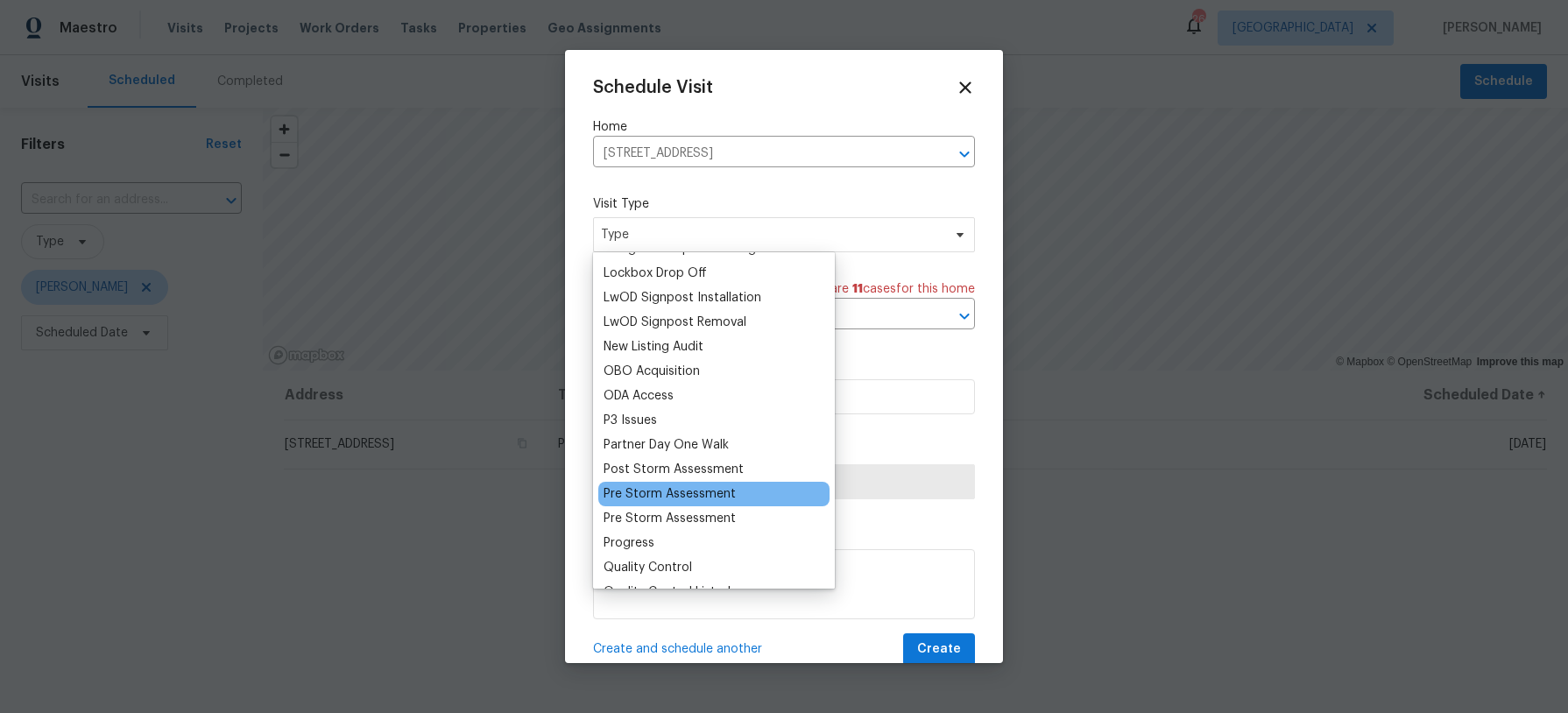
scroll to position [905, 0]
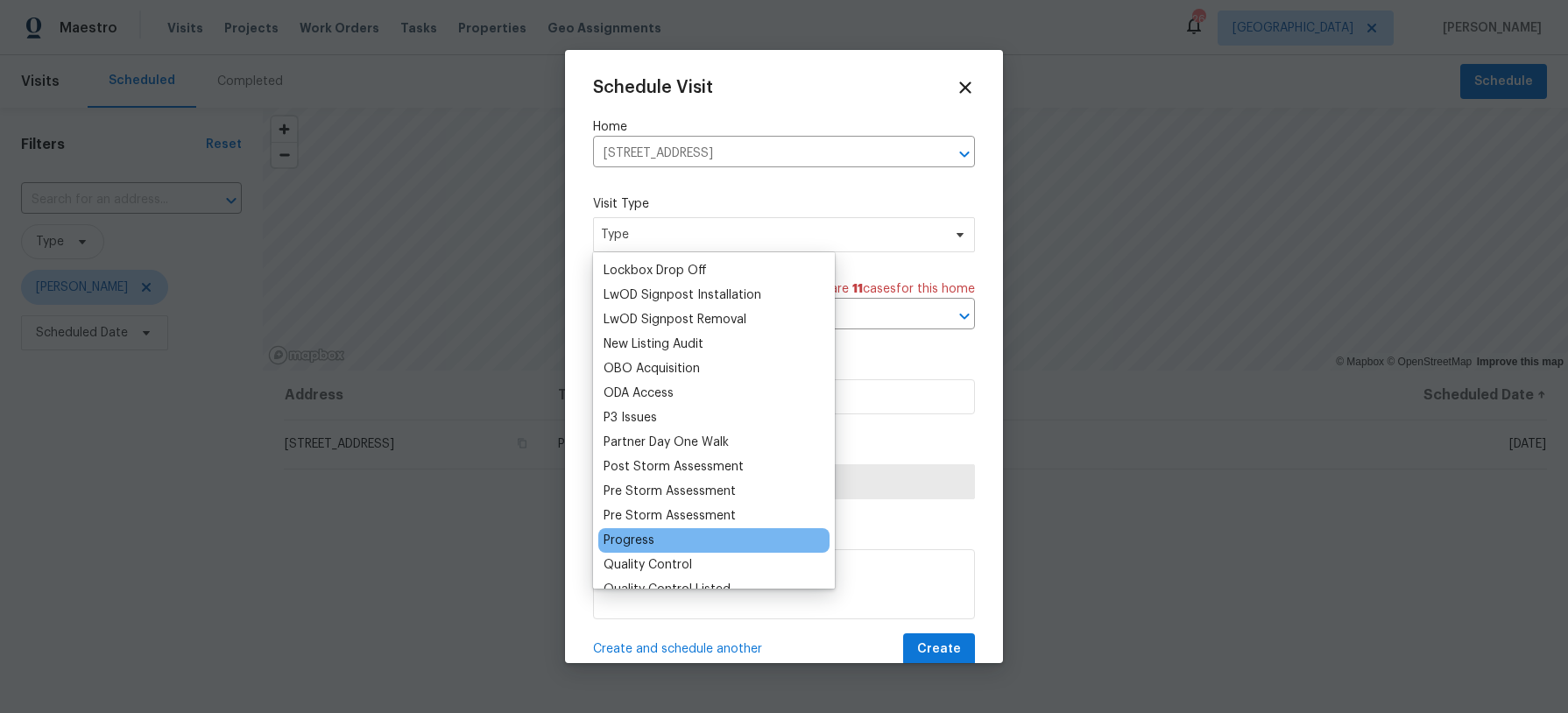
click at [633, 545] on div "Progress" at bounding box center [629, 540] width 50 height 17
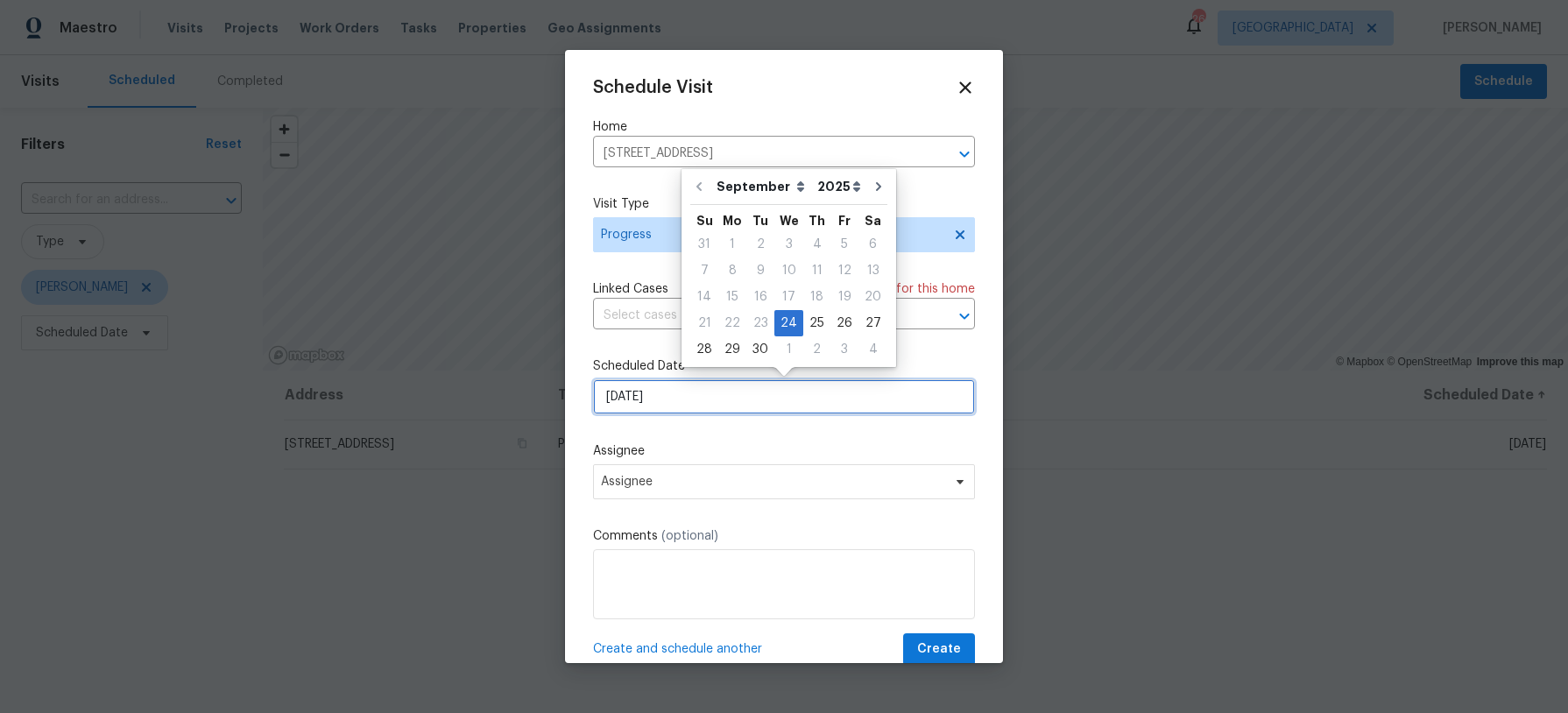
click at [689, 402] on input "[DATE]" at bounding box center [784, 397] width 382 height 35
click at [809, 323] on div "25" at bounding box center [817, 323] width 27 height 24
type input "[DATE]"
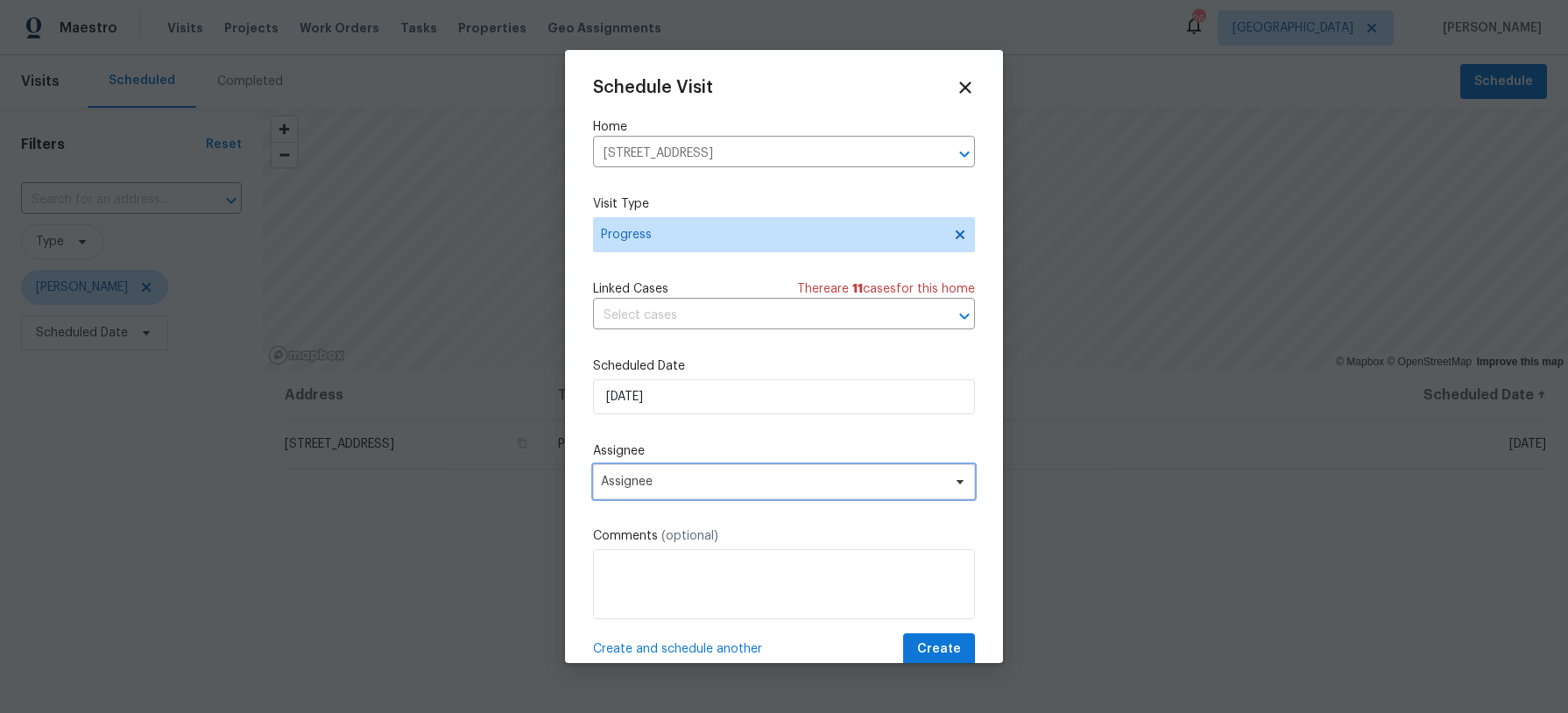
click at [683, 474] on span "Assignee" at bounding box center [772, 481] width 343 height 14
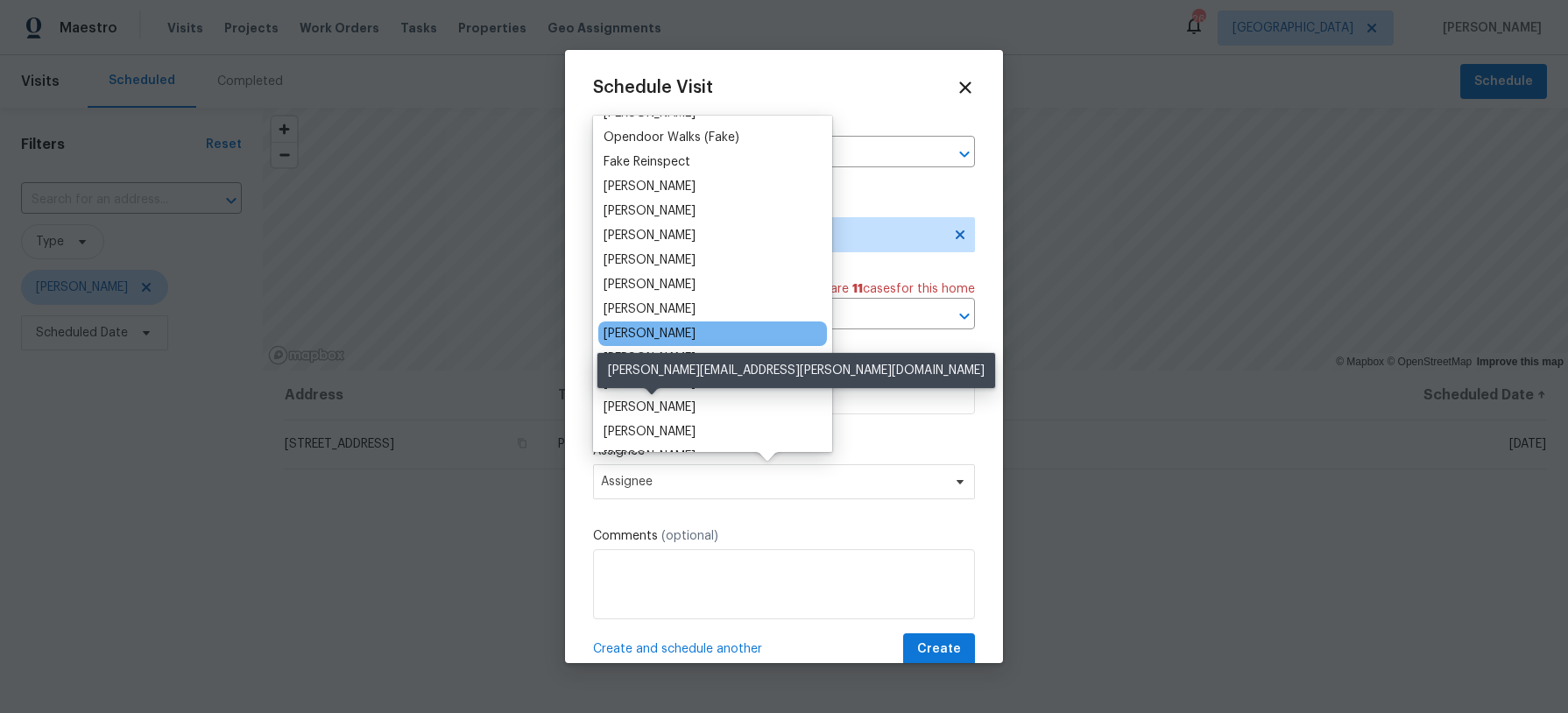
click at [681, 408] on div "[PERSON_NAME]" at bounding box center [649, 407] width 92 height 17
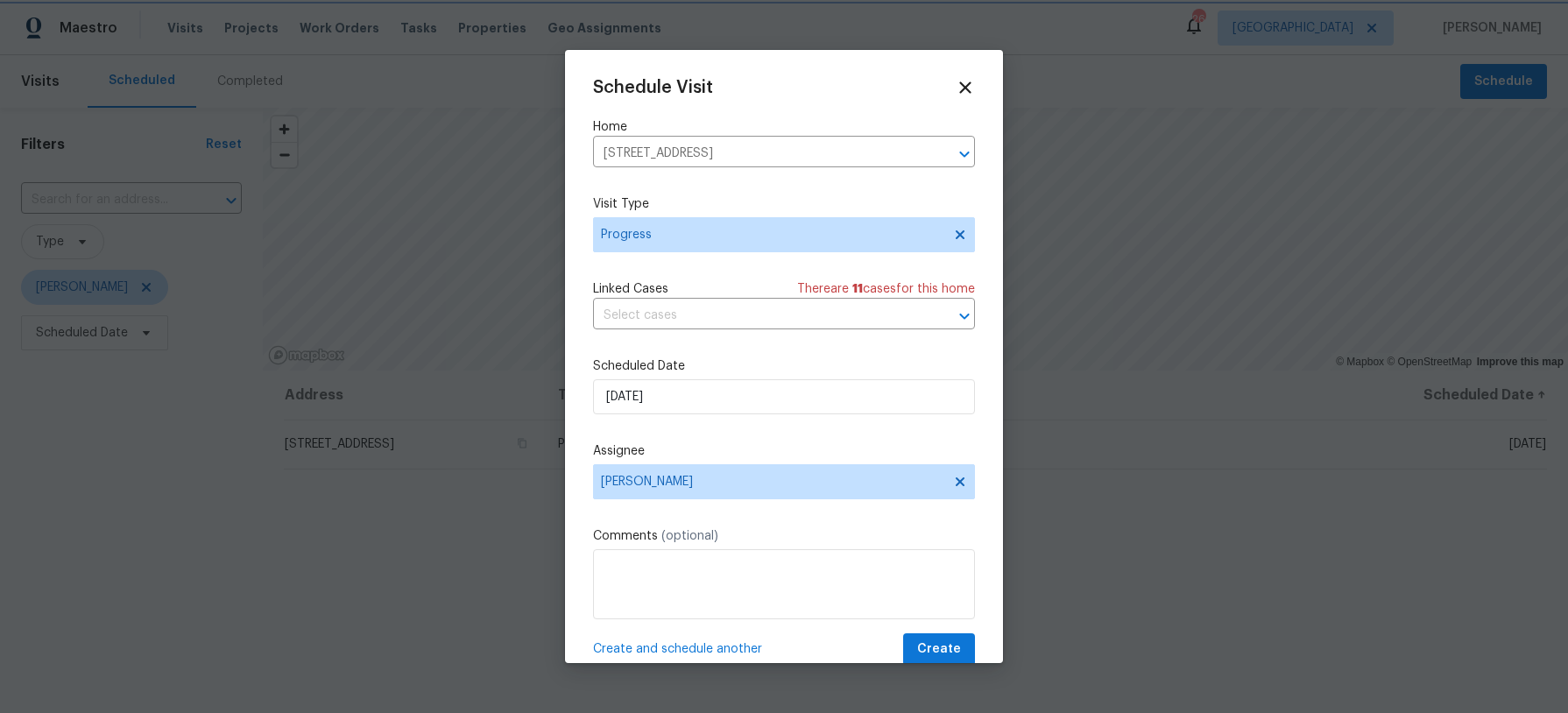
scroll to position [55, 0]
click at [615, 565] on textarea at bounding box center [784, 584] width 382 height 70
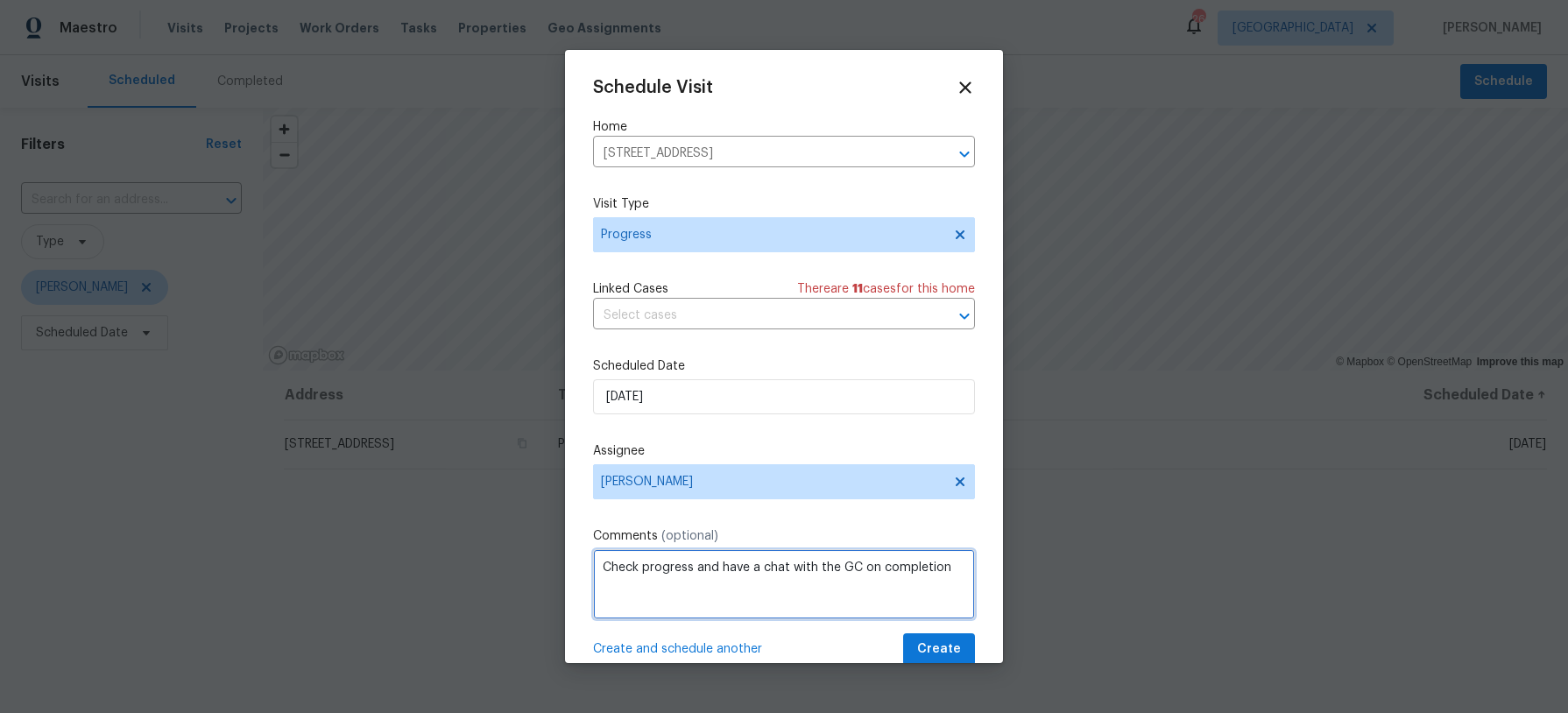
type textarea "Check progress and have a chat with the GC on completion"
click at [945, 644] on span "Create" at bounding box center [938, 649] width 44 height 22
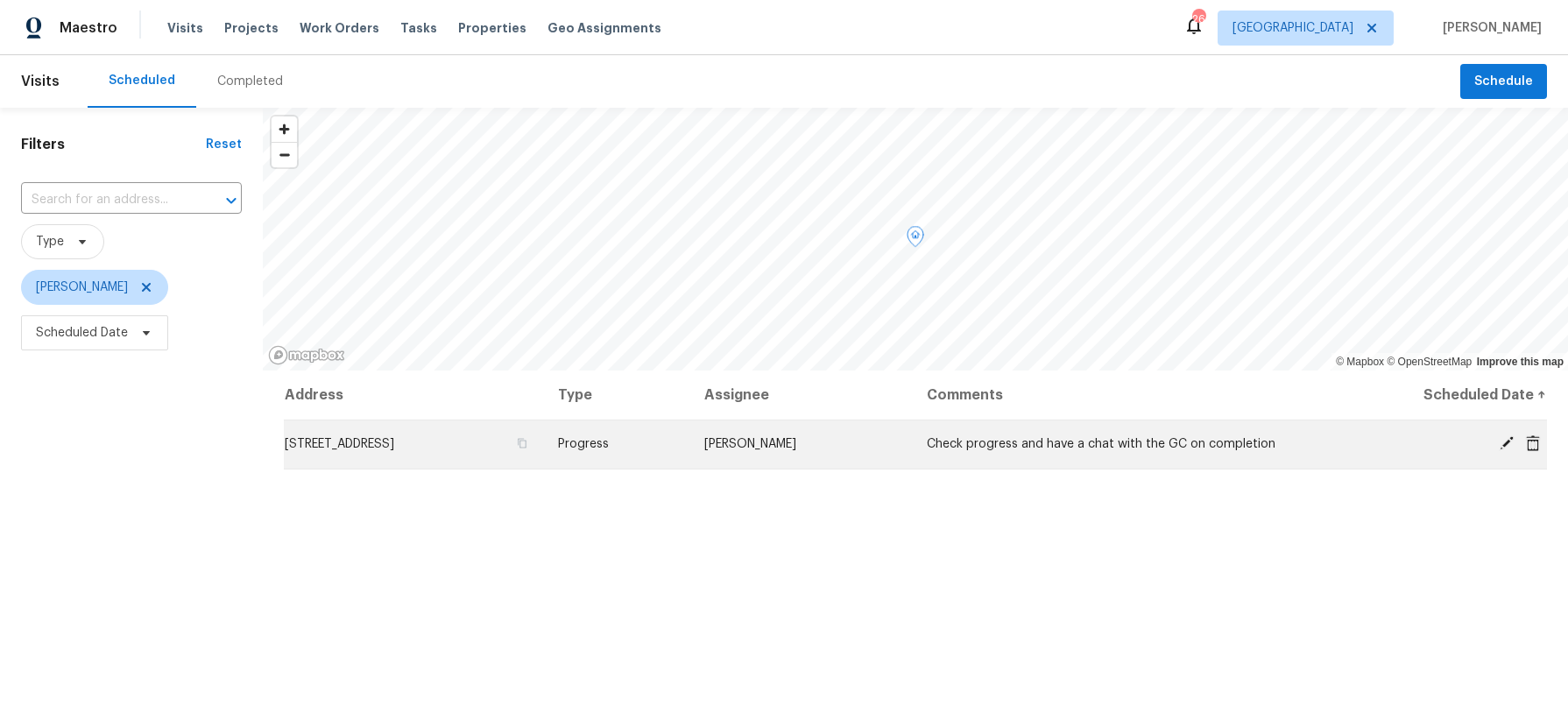
click at [1512, 441] on icon at bounding box center [1507, 443] width 16 height 16
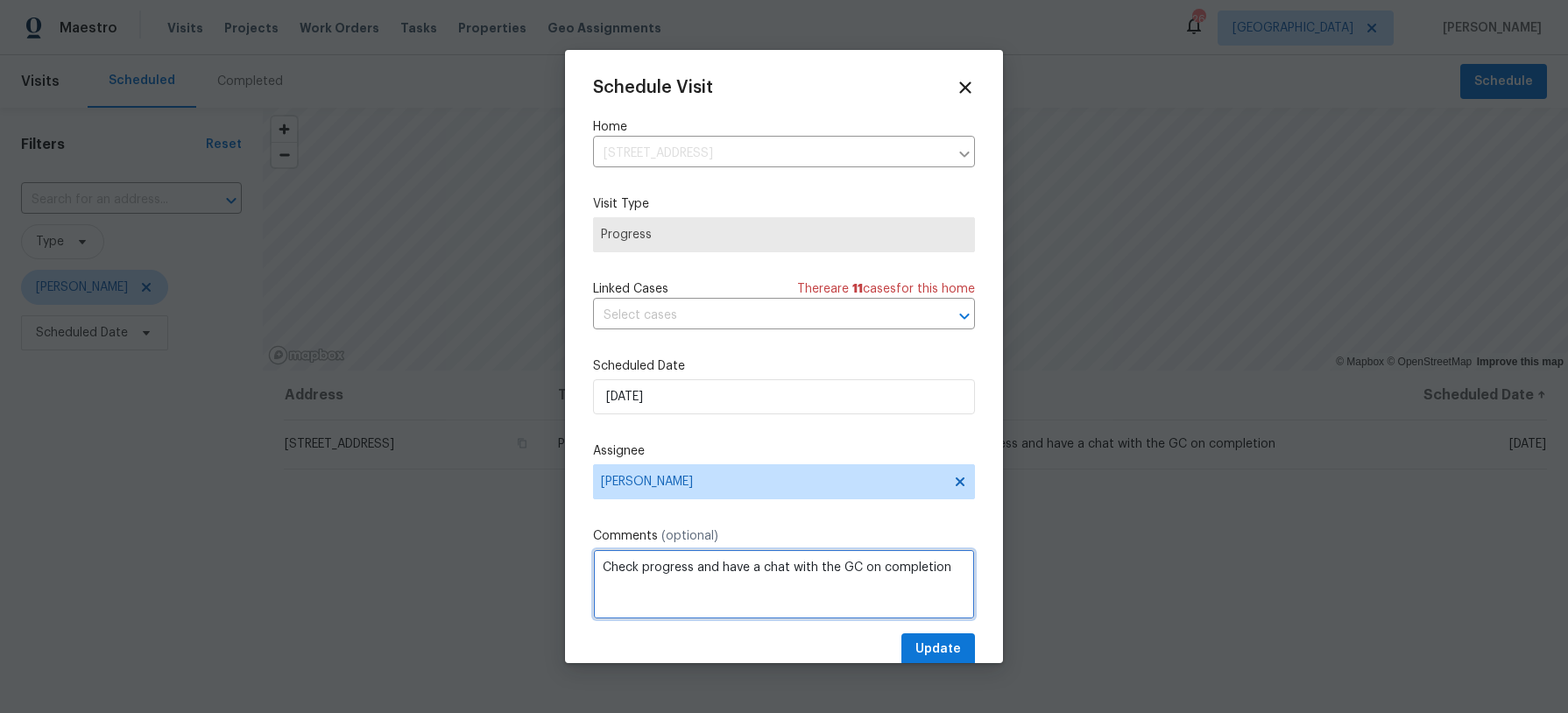
click at [838, 567] on textarea "Check progress and have a chat with the GC on completion" at bounding box center [784, 584] width 382 height 70
type textarea "Check progress and have a chat with the HPM/GC on completion"
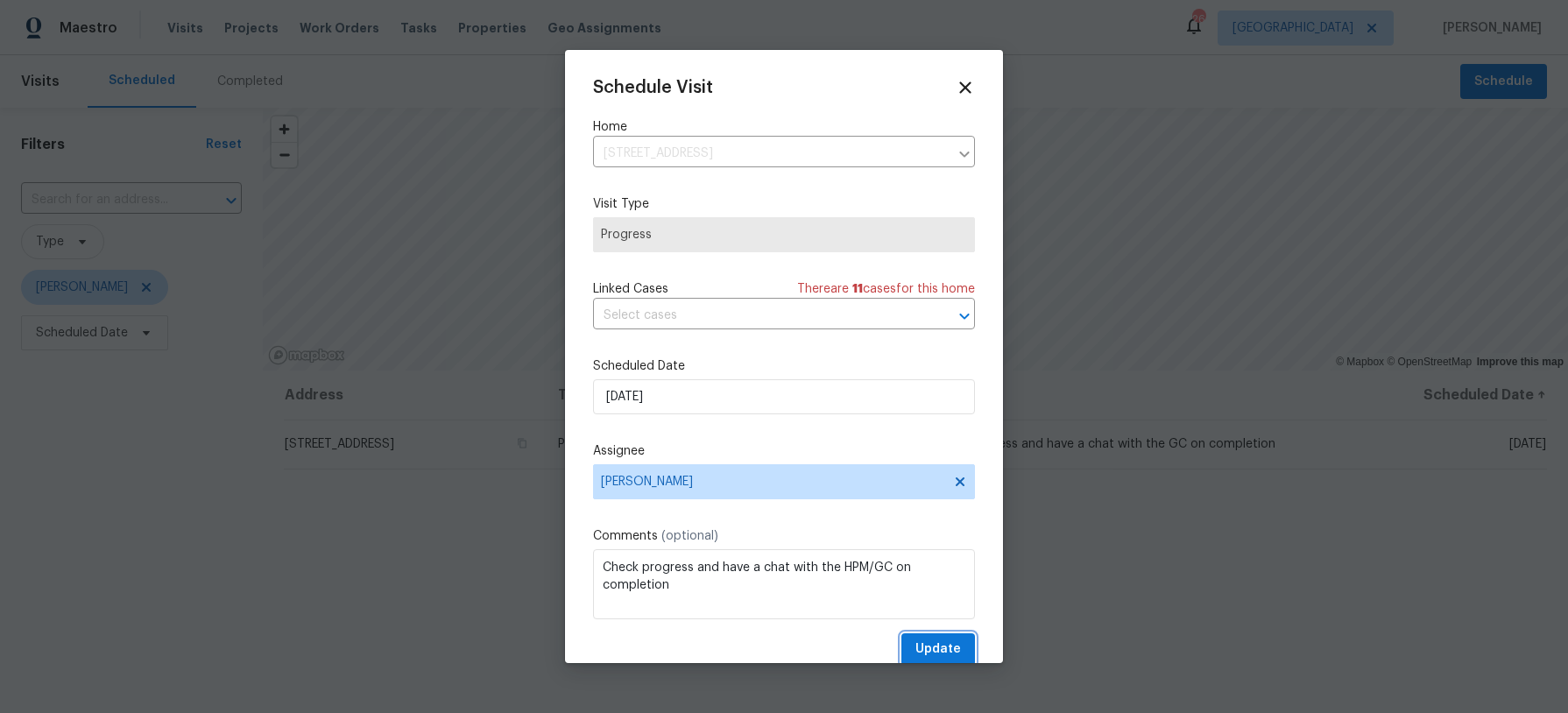
click at [921, 649] on span "Update" at bounding box center [937, 649] width 46 height 22
